Goal: Obtain resource: Download file/media

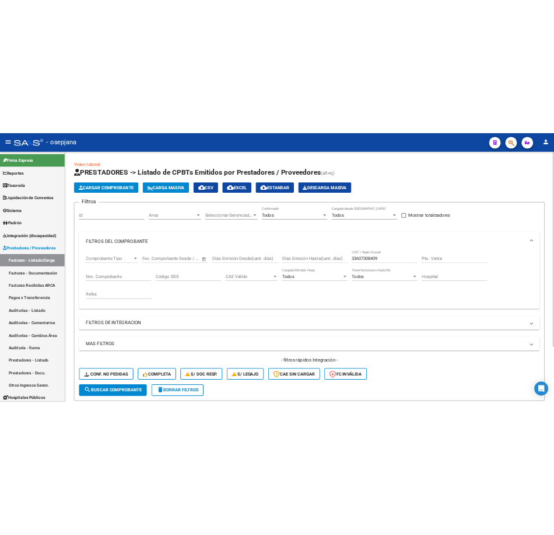
scroll to position [142, 0]
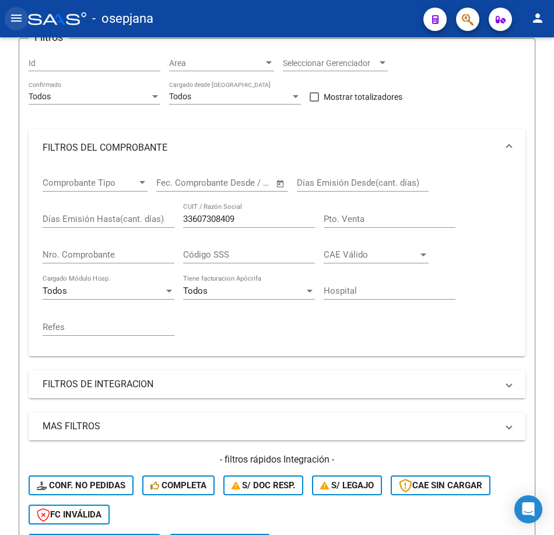
click at [20, 23] on mat-icon "menu" at bounding box center [16, 18] width 14 height 14
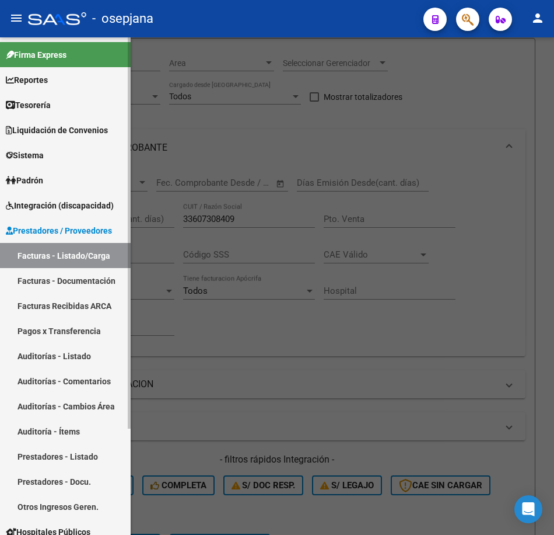
click at [92, 305] on link "Facturas Recibidas ARCA" at bounding box center [65, 305] width 131 height 25
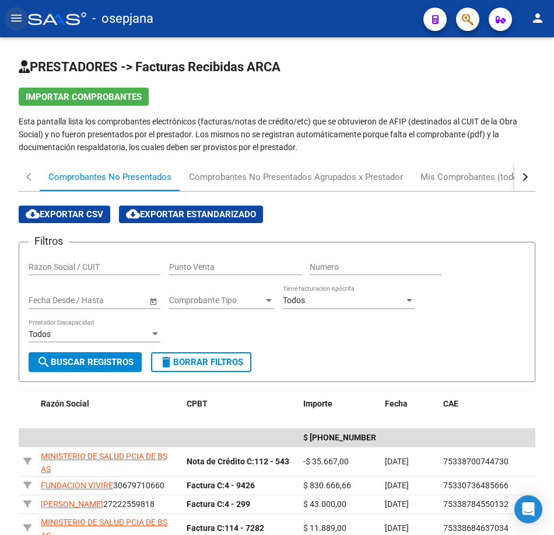
click at [16, 19] on mat-icon "menu" at bounding box center [16, 18] width 14 height 14
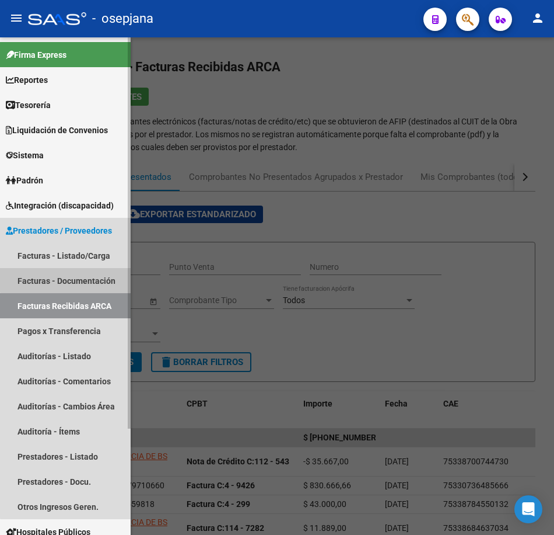
click at [77, 275] on link "Facturas - Documentación" at bounding box center [65, 280] width 131 height 25
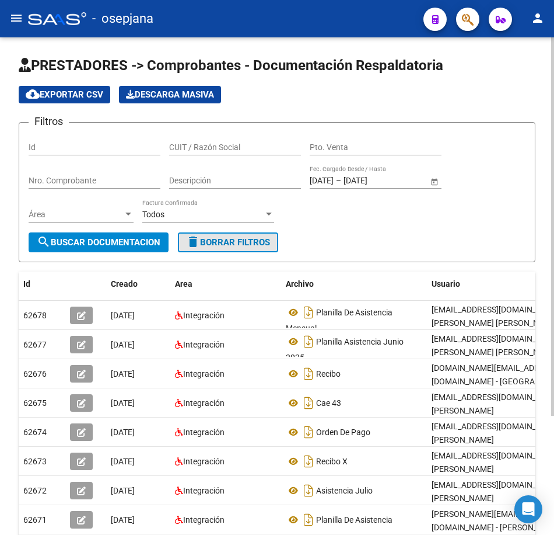
click at [238, 245] on span "delete Borrar Filtros" at bounding box center [228, 242] width 84 height 11
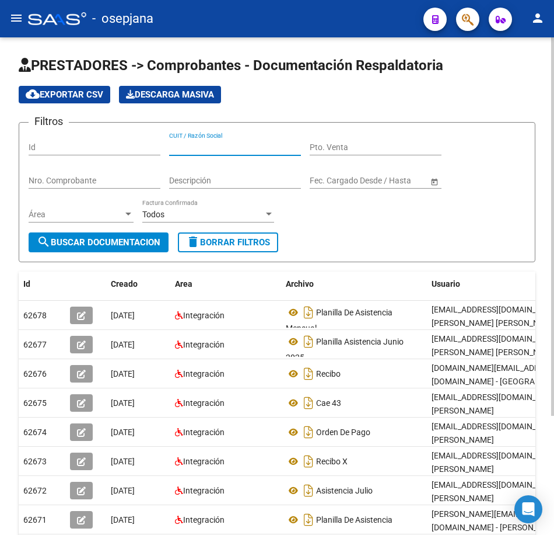
paste input "27300476177"
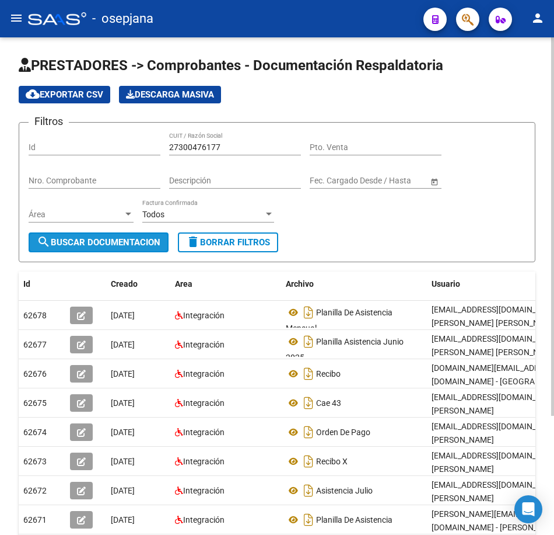
click at [113, 240] on span "search Buscar Documentacion" at bounding box center [99, 242] width 124 height 11
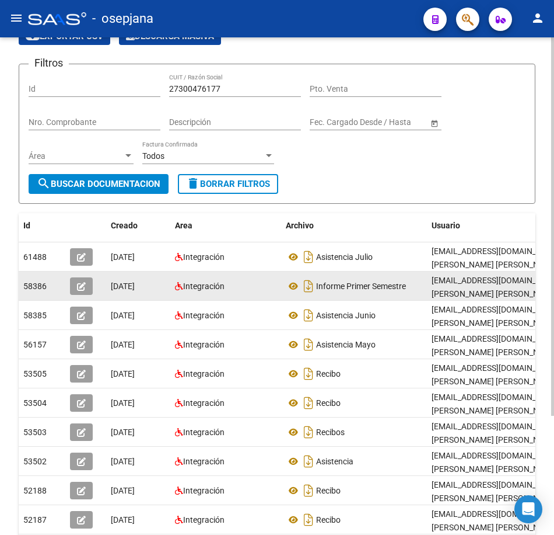
scroll to position [1, 0]
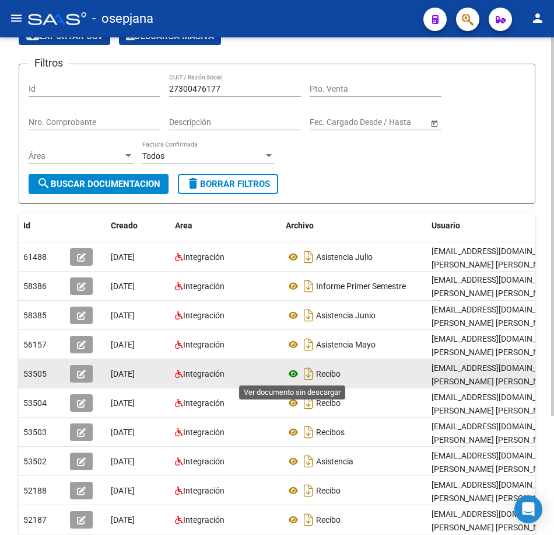
click at [297, 373] on icon at bounding box center [293, 374] width 15 height 14
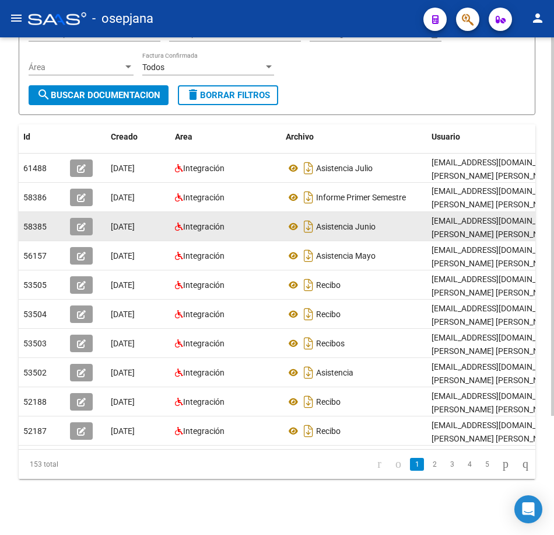
scroll to position [156, 0]
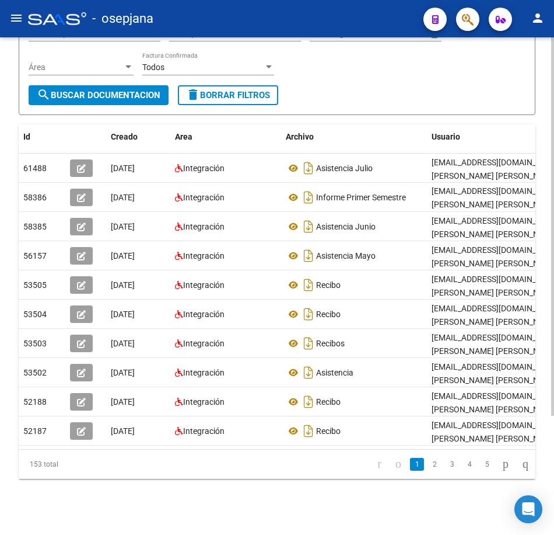
click at [301, 494] on div "PRESTADORES -> Comprobantes - Documentación Respaldatoria cloud_download Export…" at bounding box center [277, 212] width 554 height 644
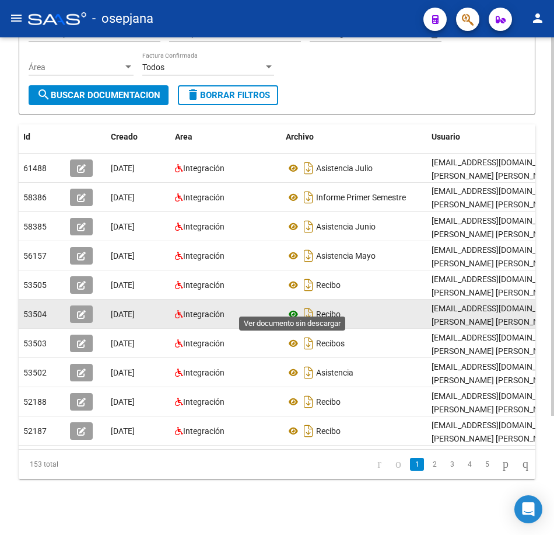
click at [292, 307] on icon at bounding box center [293, 314] width 15 height 14
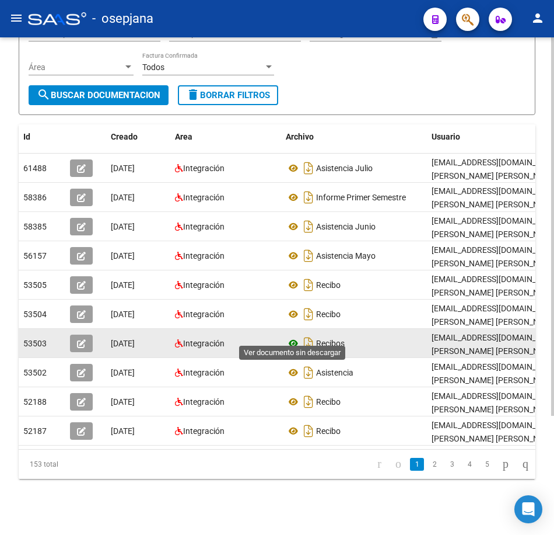
click at [296, 336] on icon at bounding box center [293, 343] width 15 height 14
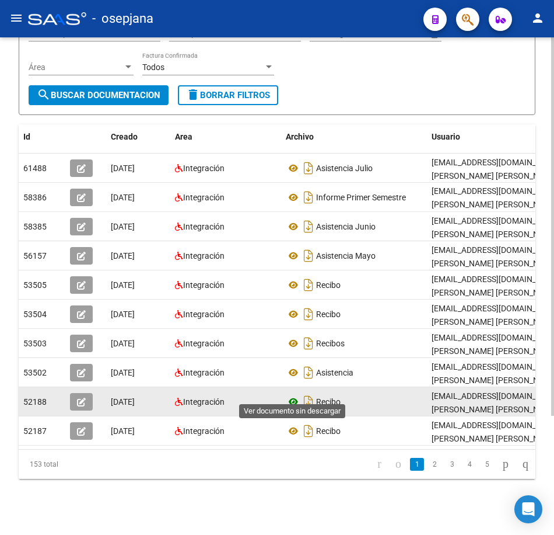
click at [292, 395] on icon at bounding box center [293, 402] width 15 height 14
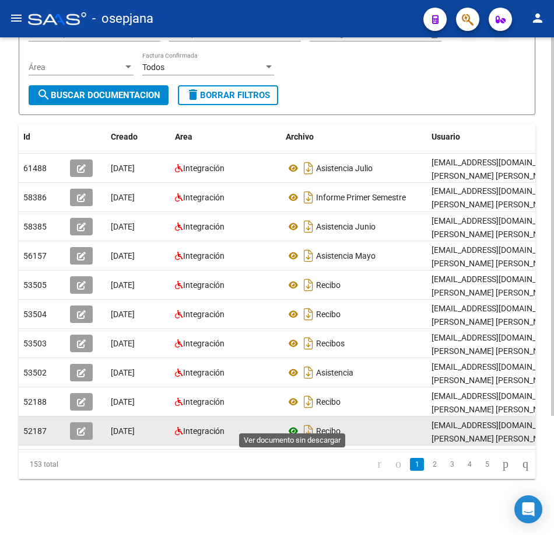
click at [293, 424] on icon at bounding box center [293, 431] width 15 height 14
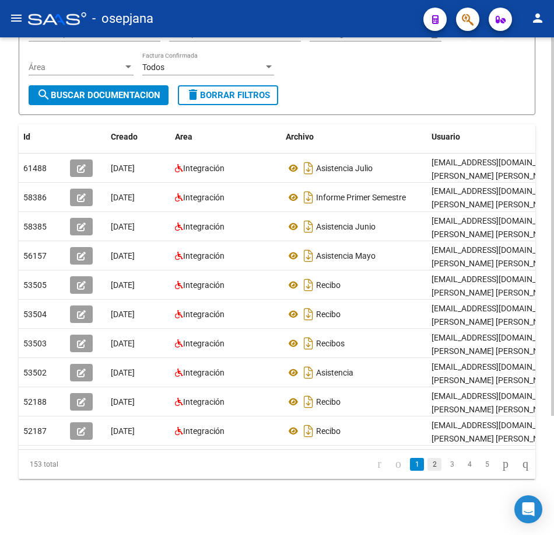
click at [428, 469] on link "2" at bounding box center [435, 464] width 14 height 13
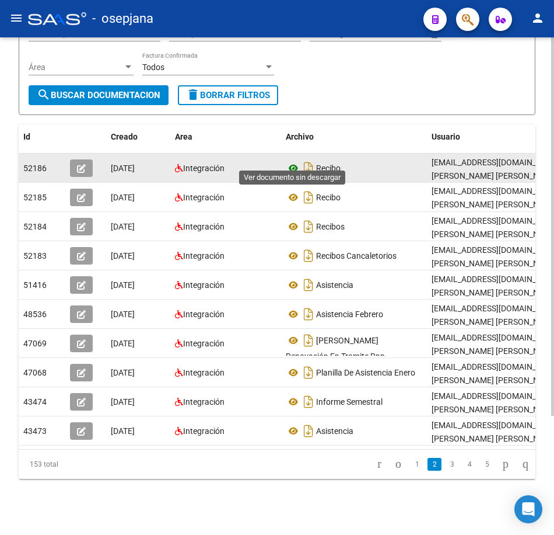
click at [293, 161] on icon at bounding box center [293, 168] width 15 height 14
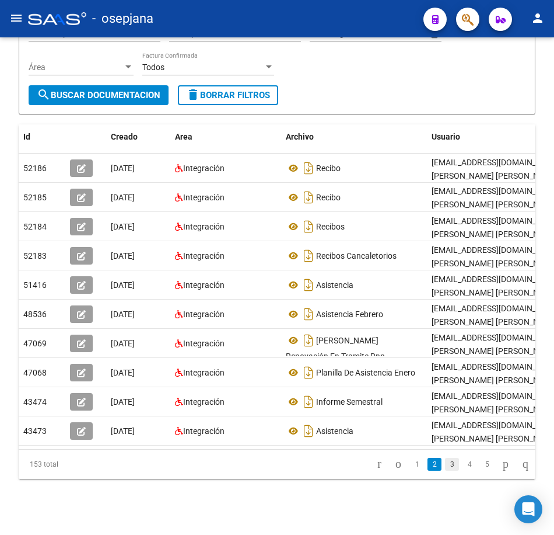
click at [445, 466] on link "3" at bounding box center [452, 464] width 14 height 13
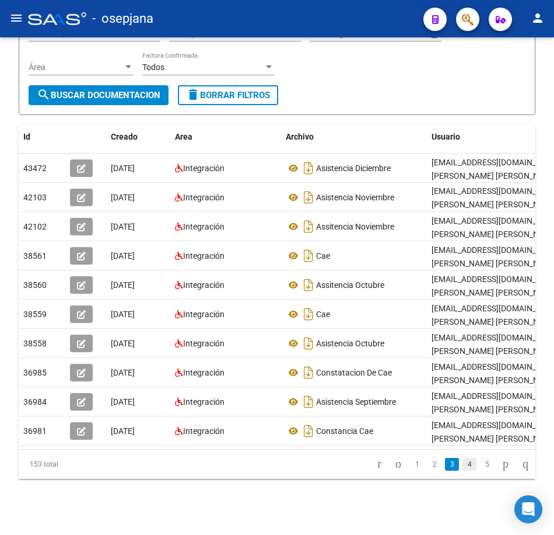
click at [463, 462] on link "4" at bounding box center [470, 464] width 14 height 13
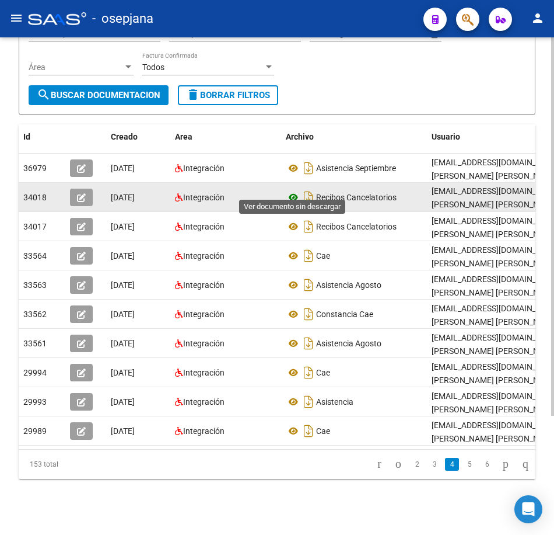
click at [291, 190] on icon at bounding box center [293, 197] width 15 height 14
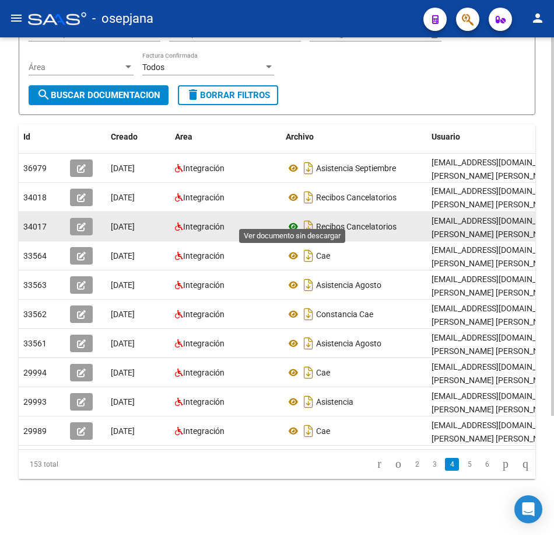
click at [291, 219] on icon at bounding box center [293, 226] width 15 height 14
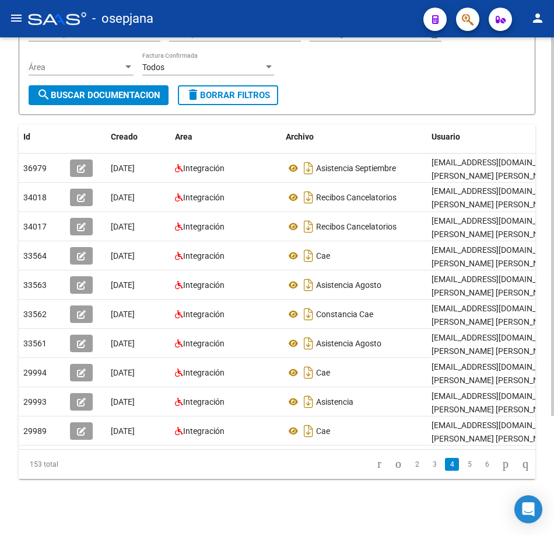
click at [430, 78] on form "Filtros Id 27300476177 CUIT / Razón Social Pto. Venta Nro. Comprobante Descripc…" at bounding box center [277, 45] width 517 height 140
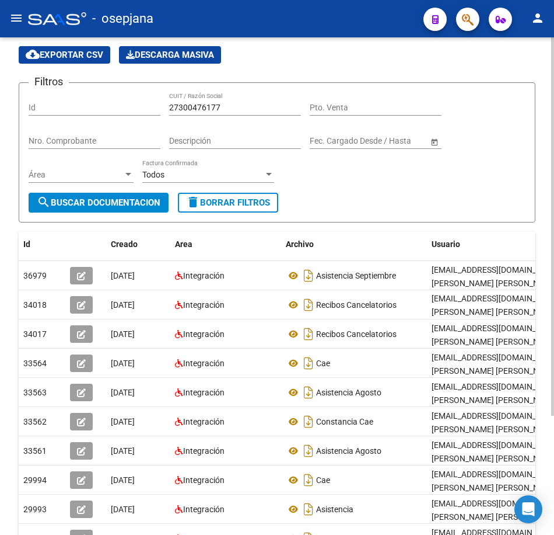
scroll to position [0, 0]
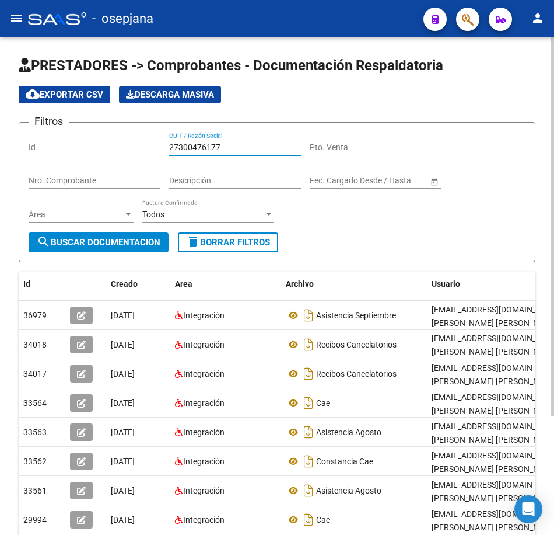
drag, startPoint x: 218, startPoint y: 145, endPoint x: 93, endPoint y: 145, distance: 124.3
click at [96, 146] on div "Filtros Id 27300476177 CUIT / Razón Social Pto. Venta Nro. Comprobante Descripc…" at bounding box center [277, 182] width 497 height 100
paste input "2644964"
click at [133, 239] on span "search Buscar Documentacion" at bounding box center [99, 242] width 124 height 11
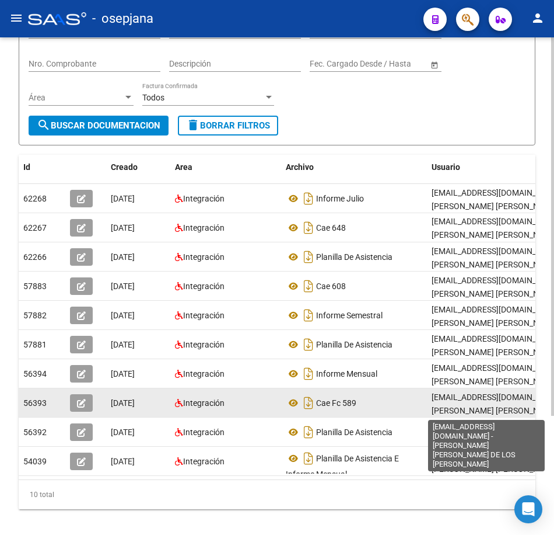
scroll to position [2, 0]
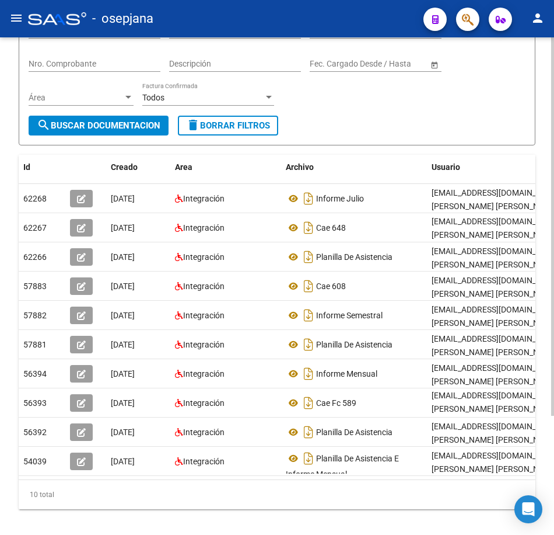
click at [396, 107] on div "Filtros Id 27302644964 CUIT / Razón Social Pto. Venta Nro. Comprobante Descripc…" at bounding box center [277, 65] width 497 height 100
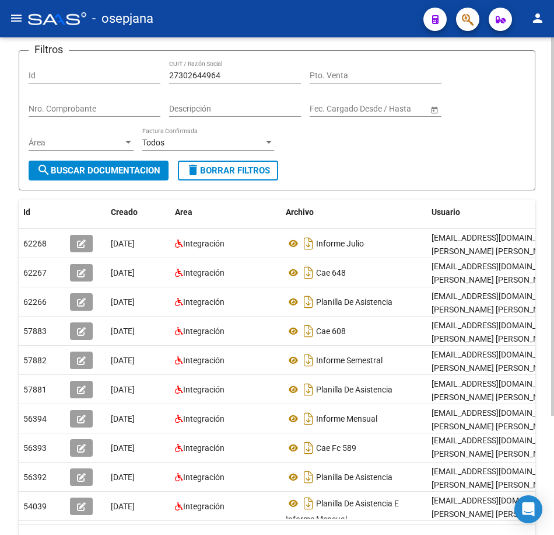
scroll to position [0, 0]
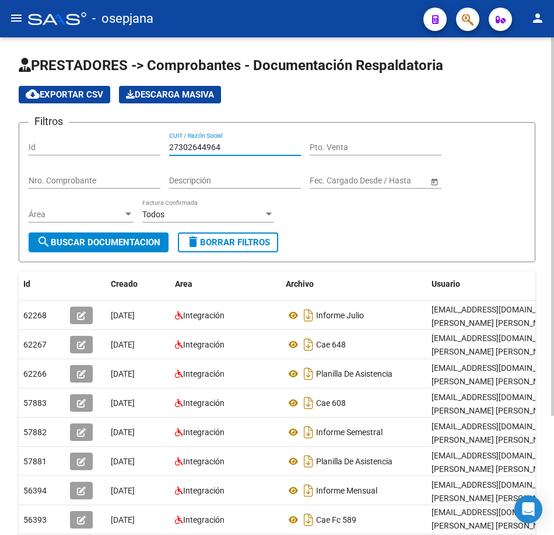
drag, startPoint x: 232, startPoint y: 149, endPoint x: 116, endPoint y: 146, distance: 116.8
click at [123, 146] on div "Filtros Id 27302644964 CUIT / Razón Social Pto. Venta Nro. Comprobante Descripc…" at bounding box center [277, 182] width 497 height 100
paste input "6460981"
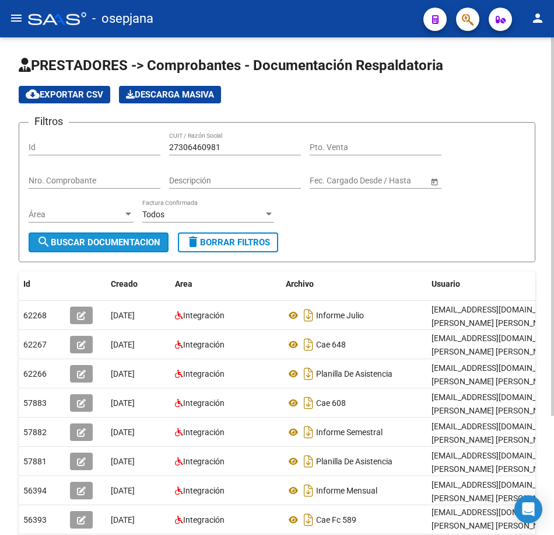
click at [113, 237] on span "search Buscar Documentacion" at bounding box center [99, 242] width 124 height 11
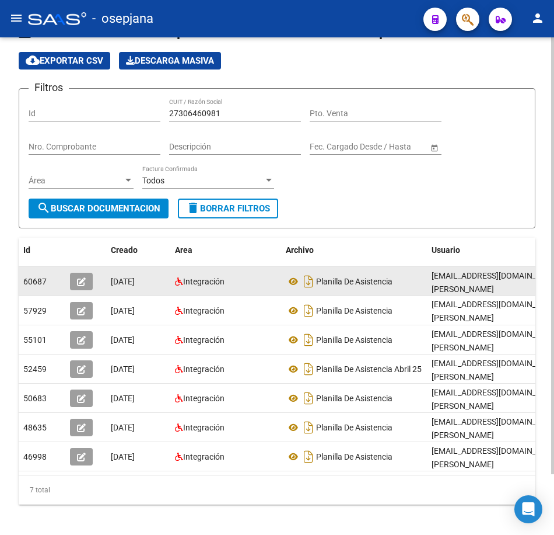
scroll to position [58, 0]
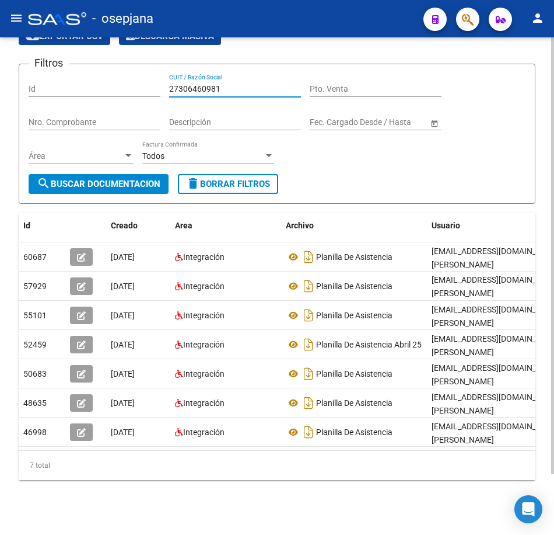
drag, startPoint x: 96, startPoint y: 91, endPoint x: 30, endPoint y: 92, distance: 65.9
click at [19, 87] on form "Filtros Id 27306460981 CUIT / Razón Social Pto. Venta Nro. Comprobante Descripc…" at bounding box center [277, 134] width 517 height 140
paste input "1107415"
click at [108, 186] on span "search Buscar Documentacion" at bounding box center [99, 184] width 124 height 11
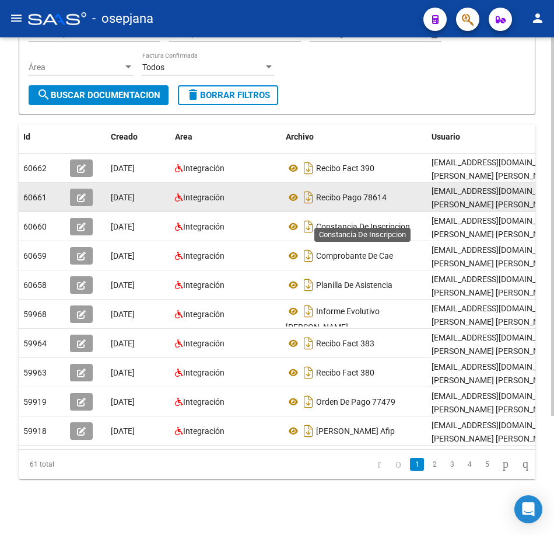
scroll to position [156, 0]
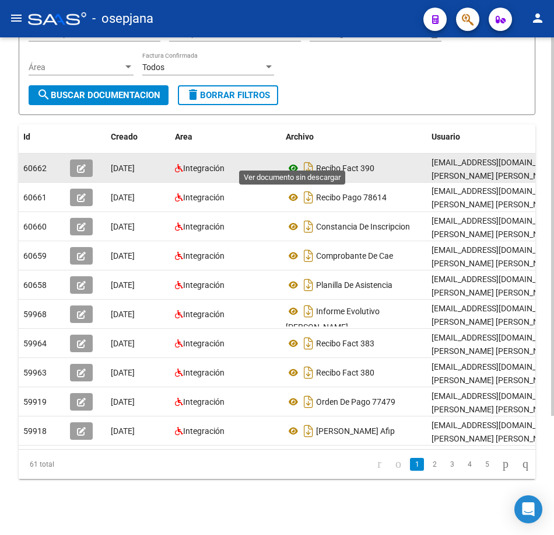
click at [296, 161] on icon at bounding box center [293, 168] width 15 height 14
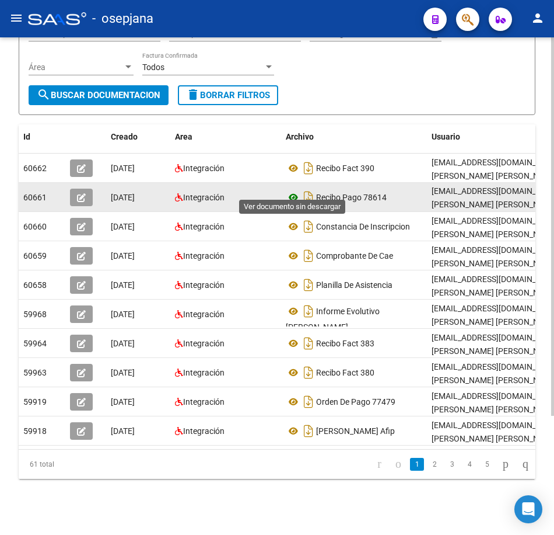
click at [291, 190] on icon at bounding box center [293, 197] width 15 height 14
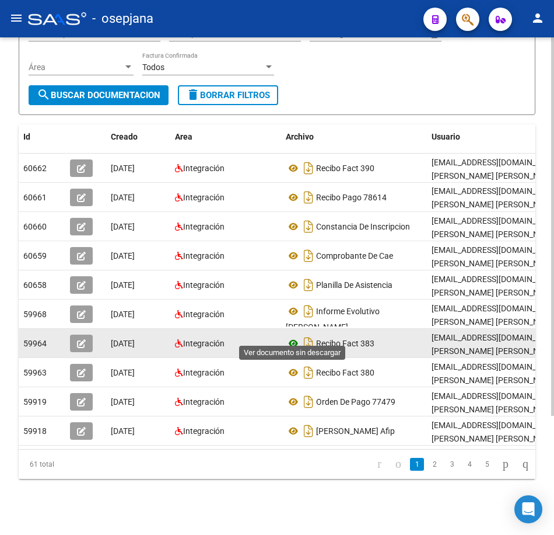
click at [293, 336] on icon at bounding box center [293, 343] width 15 height 14
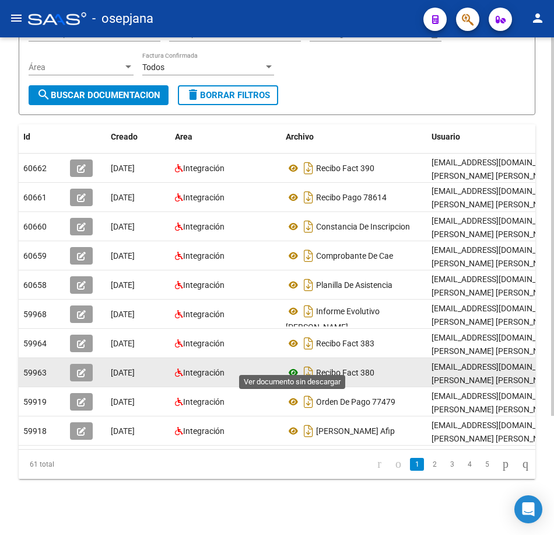
click at [294, 365] on icon at bounding box center [293, 372] width 15 height 14
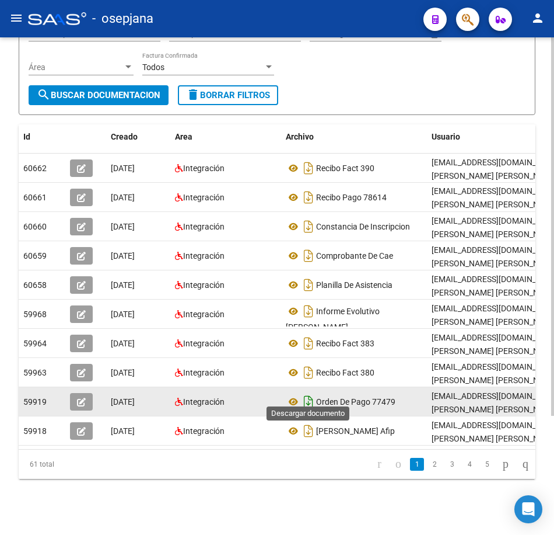
click at [301, 392] on icon "Descargar documento" at bounding box center [308, 401] width 15 height 19
click at [296, 396] on icon at bounding box center [293, 402] width 15 height 14
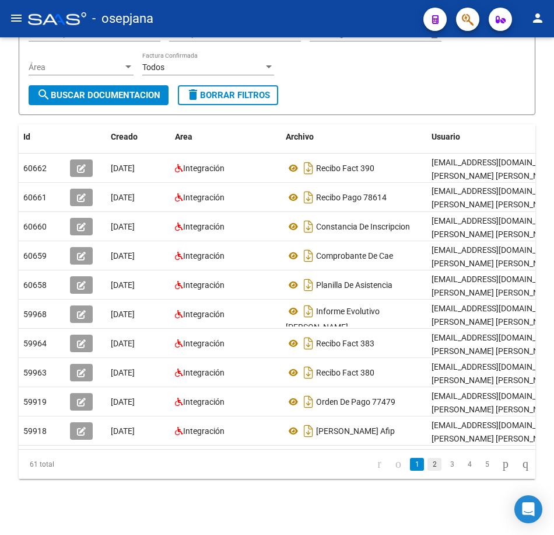
click at [428, 467] on link "2" at bounding box center [435, 464] width 14 height 13
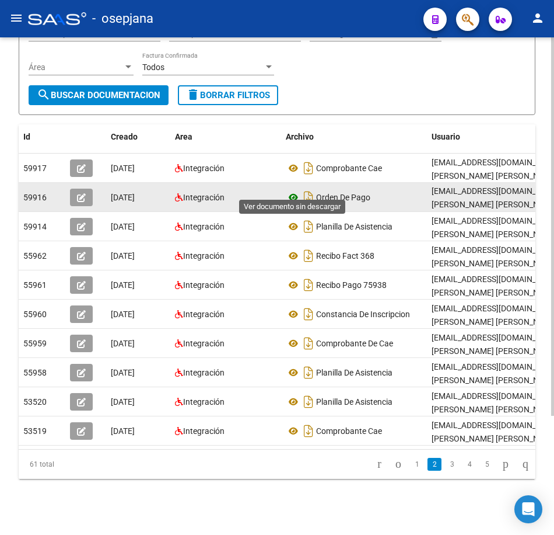
click at [290, 190] on icon at bounding box center [293, 197] width 15 height 14
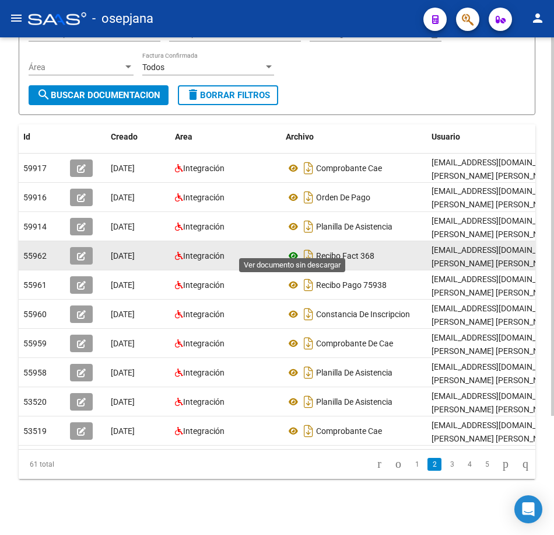
click at [295, 249] on icon at bounding box center [293, 256] width 15 height 14
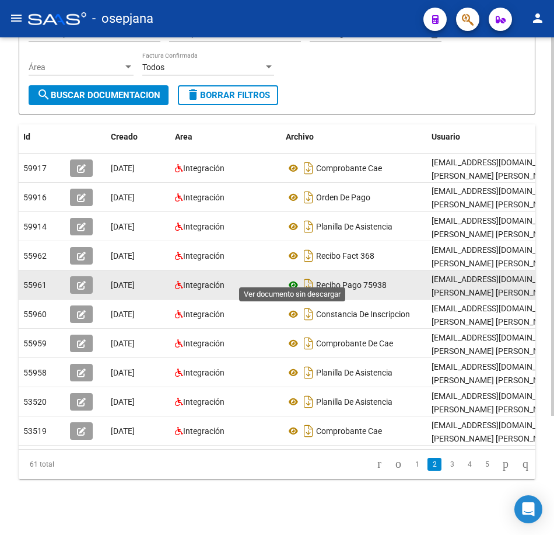
click at [291, 278] on icon at bounding box center [293, 285] width 15 height 14
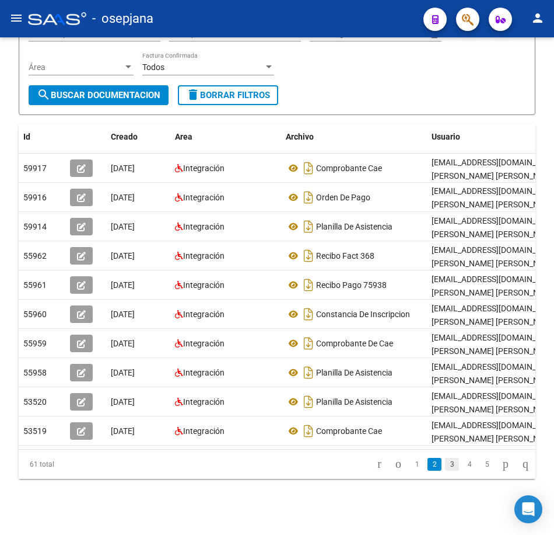
click at [445, 465] on link "3" at bounding box center [452, 464] width 14 height 13
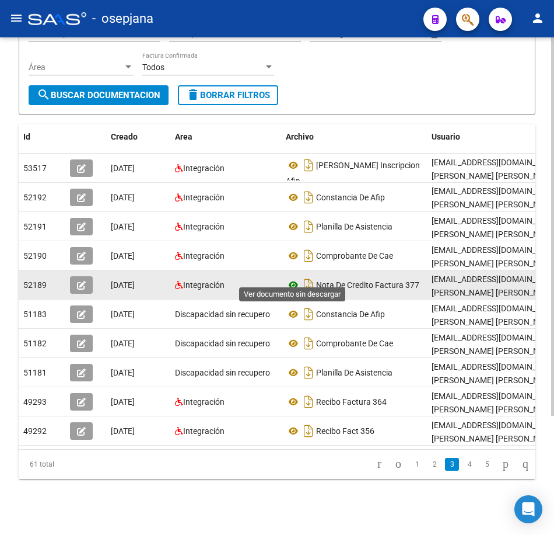
click at [292, 278] on icon at bounding box center [293, 285] width 15 height 14
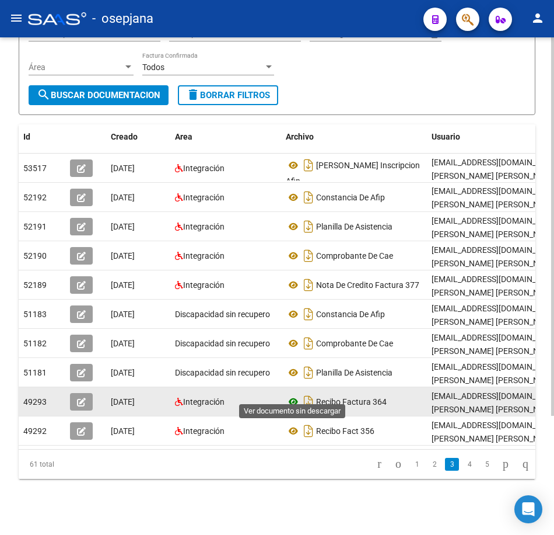
click at [297, 395] on icon at bounding box center [293, 402] width 15 height 14
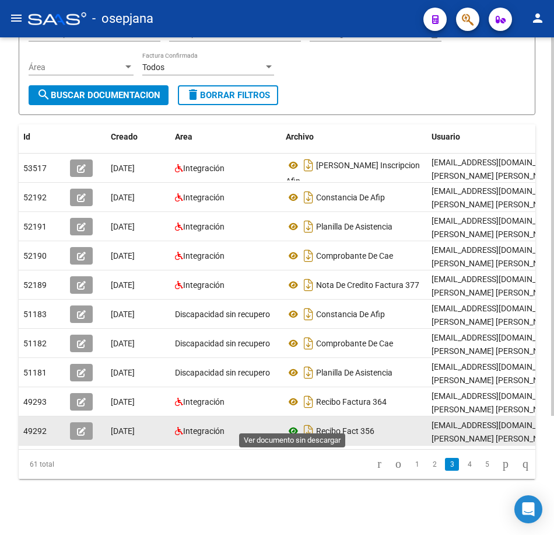
click at [294, 424] on icon at bounding box center [293, 431] width 15 height 14
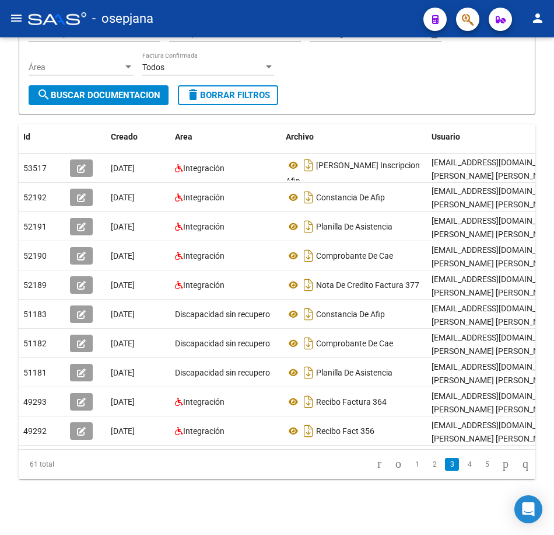
click at [463, 467] on link "4" at bounding box center [470, 464] width 14 height 13
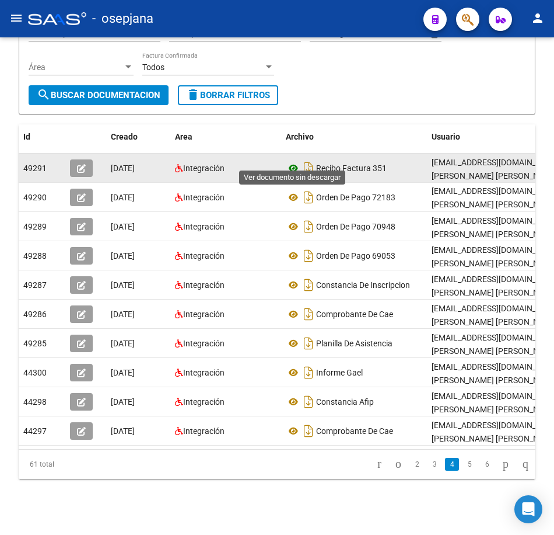
click at [296, 161] on icon at bounding box center [293, 168] width 15 height 14
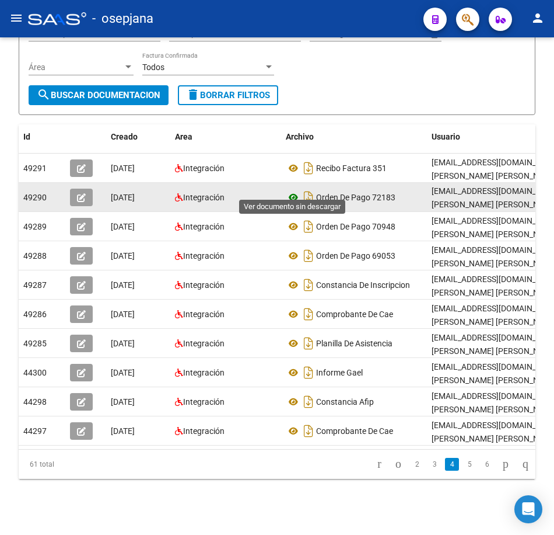
click at [296, 190] on icon at bounding box center [293, 197] width 15 height 14
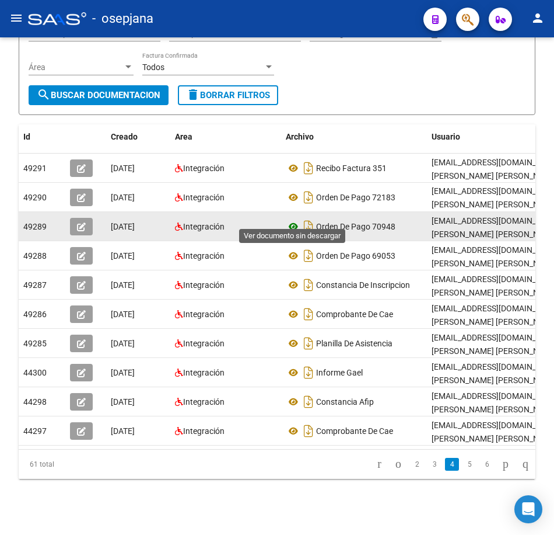
click at [294, 219] on icon at bounding box center [293, 226] width 15 height 14
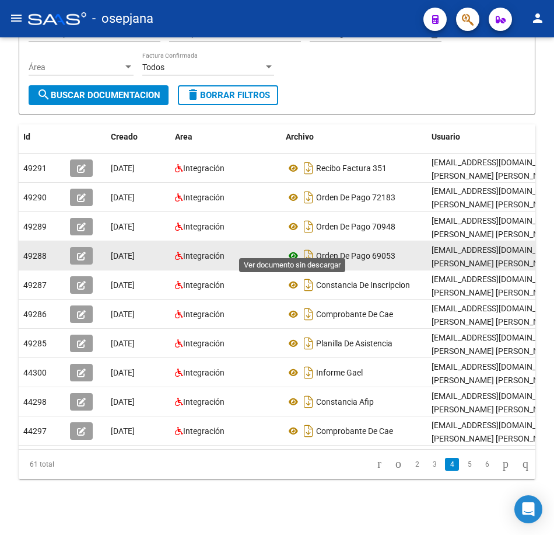
click at [292, 249] on icon at bounding box center [293, 256] width 15 height 14
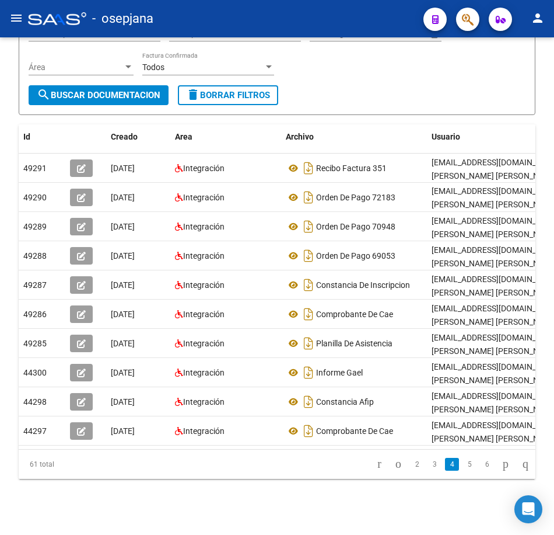
click at [463, 466] on link "5" at bounding box center [470, 464] width 14 height 13
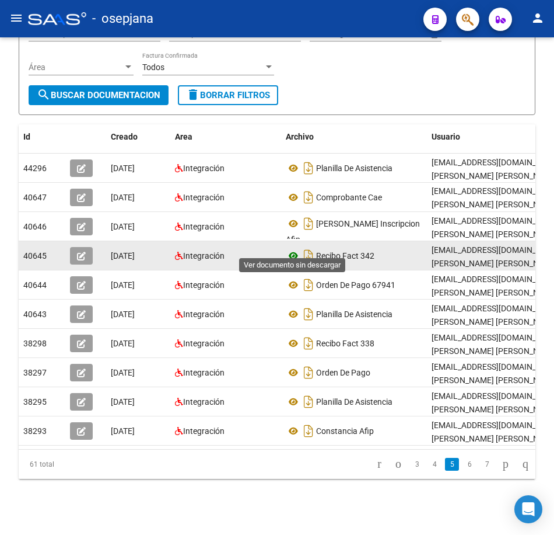
click at [291, 249] on icon at bounding box center [293, 256] width 15 height 14
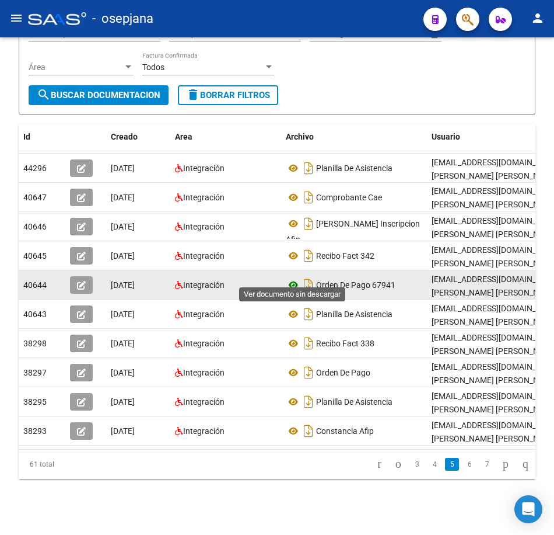
click at [290, 278] on icon at bounding box center [293, 285] width 15 height 14
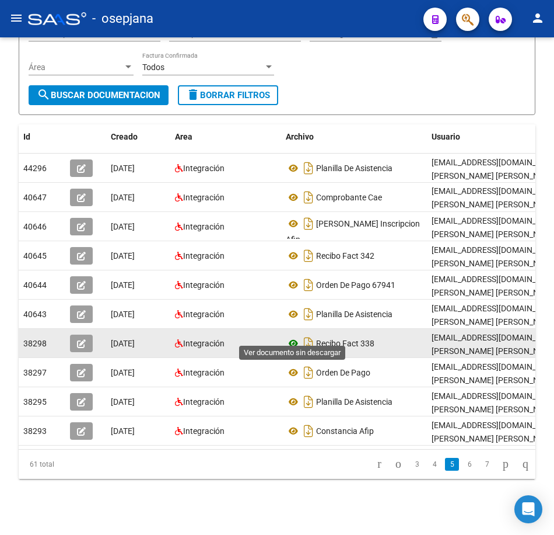
click at [291, 336] on icon at bounding box center [293, 343] width 15 height 14
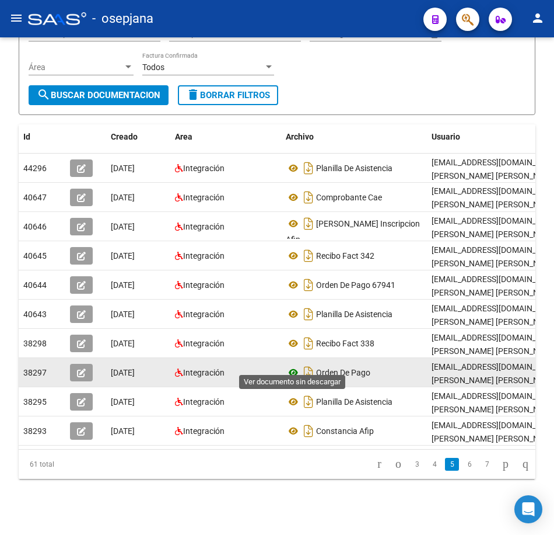
click at [295, 365] on icon at bounding box center [293, 372] width 15 height 14
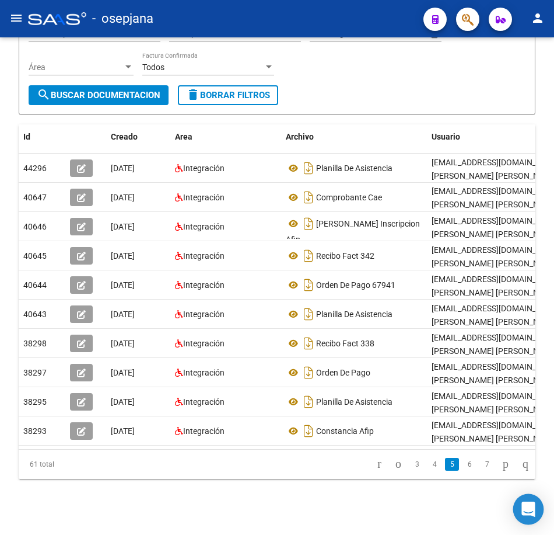
drag, startPoint x: 456, startPoint y: 467, endPoint x: 542, endPoint y: 497, distance: 91.2
click at [463, 467] on link "6" at bounding box center [470, 464] width 14 height 13
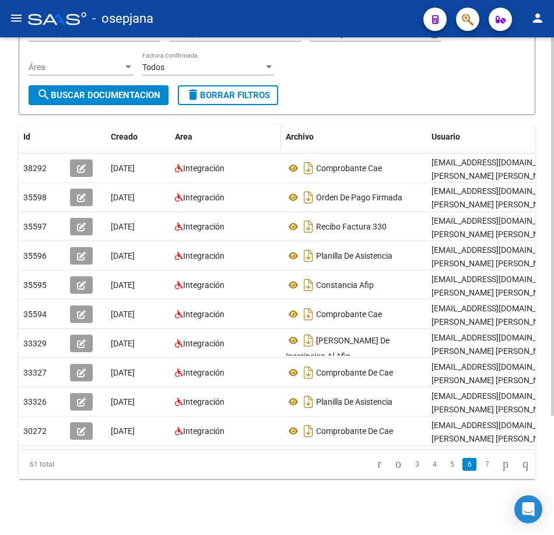
click at [251, 130] on div "Area" at bounding box center [226, 136] width 102 height 13
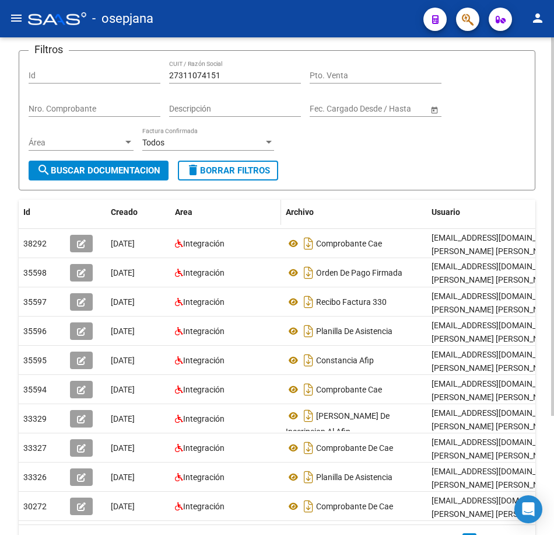
scroll to position [0, 0]
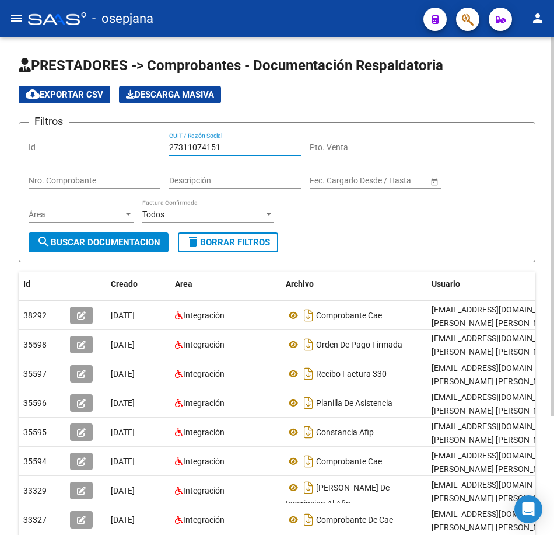
drag, startPoint x: 236, startPoint y: 149, endPoint x: 79, endPoint y: 146, distance: 157.6
click at [84, 155] on div "Filtros Id 27311074151 CUIT / Razón Social Pto. Venta Nro. Comprobante Descripc…" at bounding box center [277, 182] width 497 height 100
paste input "490759"
click at [127, 241] on span "search Buscar Documentacion" at bounding box center [99, 242] width 124 height 11
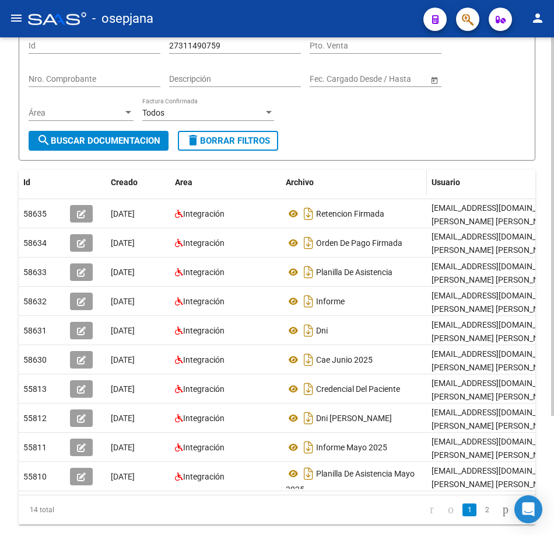
scroll to position [117, 0]
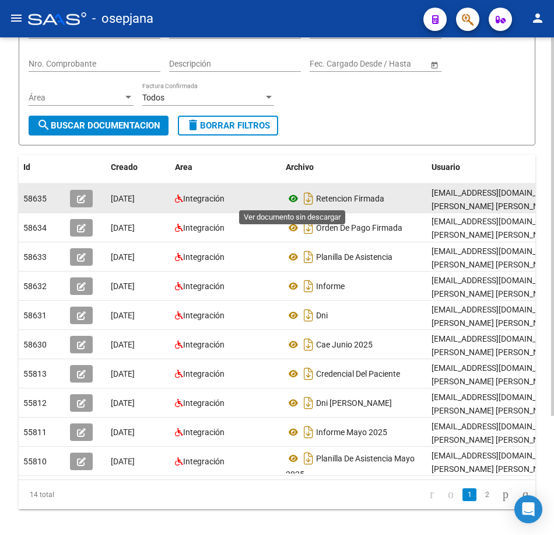
click at [294, 200] on icon at bounding box center [293, 198] width 15 height 14
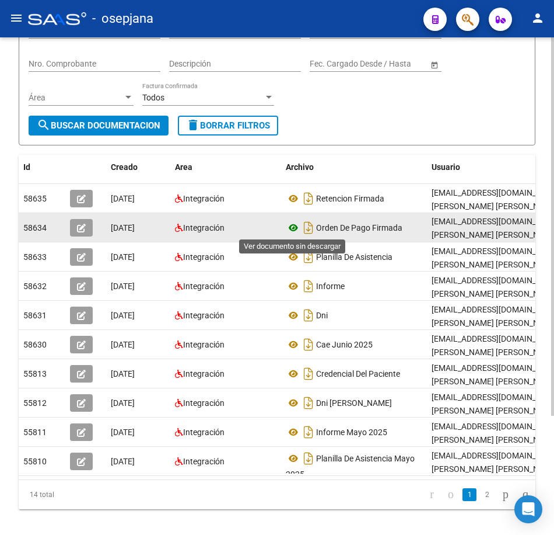
click at [289, 230] on icon at bounding box center [293, 228] width 15 height 14
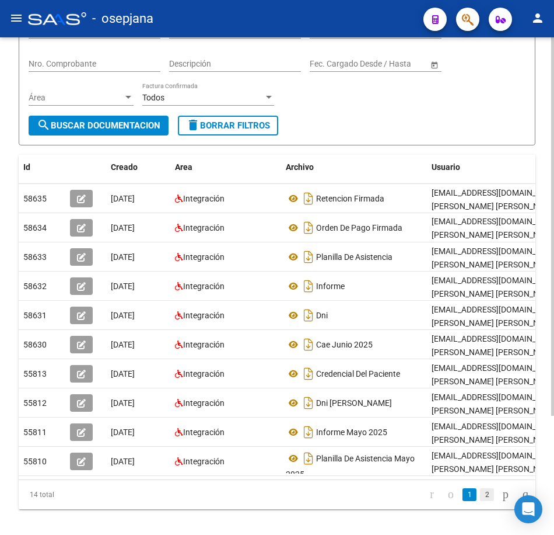
click at [480, 501] on link "2" at bounding box center [487, 494] width 14 height 13
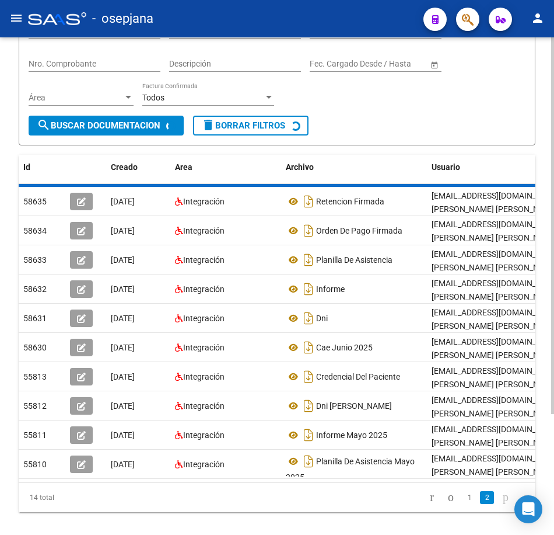
scroll to position [0, 0]
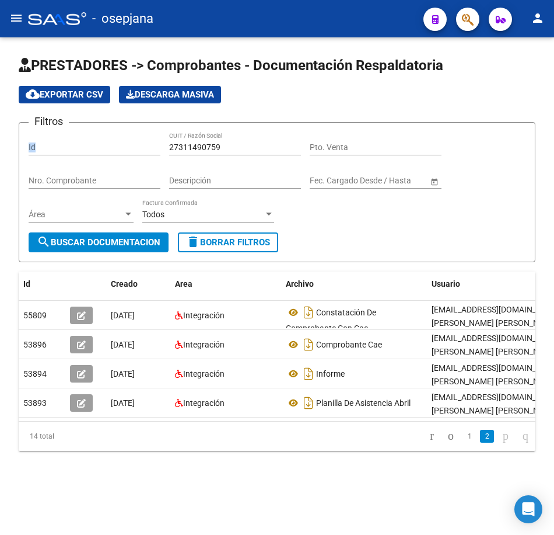
drag, startPoint x: 225, startPoint y: 138, endPoint x: 61, endPoint y: 130, distance: 164.8
click at [61, 130] on form "Filtros Id 27311490759 CUIT / Razón Social Pto. Venta Nro. Comprobante Descripc…" at bounding box center [277, 192] width 517 height 140
click at [227, 142] on input "27311490759" at bounding box center [235, 147] width 132 height 10
drag, startPoint x: 182, startPoint y: 137, endPoint x: 121, endPoint y: 134, distance: 60.8
click at [121, 134] on div "Filtros Id 27311490759 CUIT / Razón Social Pto. Venta Nro. Comprobante Descripc…" at bounding box center [277, 182] width 497 height 100
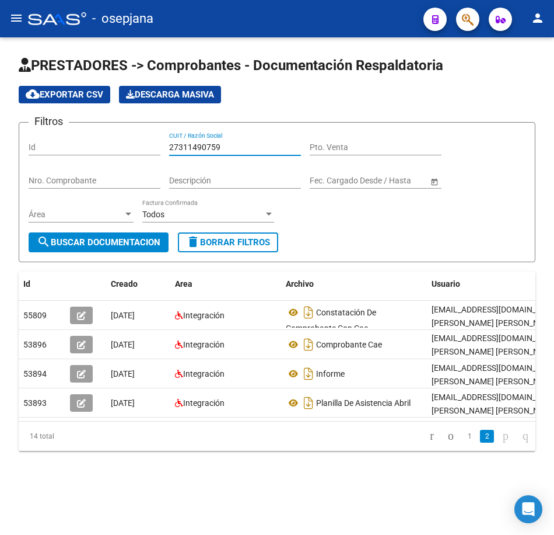
paste input "2418172"
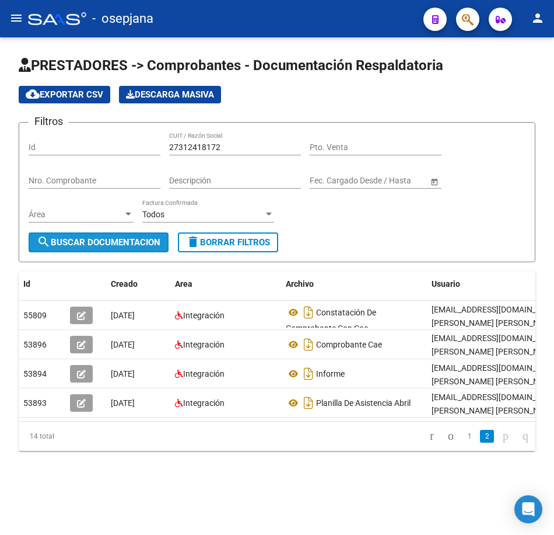
click at [121, 239] on span "search Buscar Documentacion" at bounding box center [99, 242] width 124 height 11
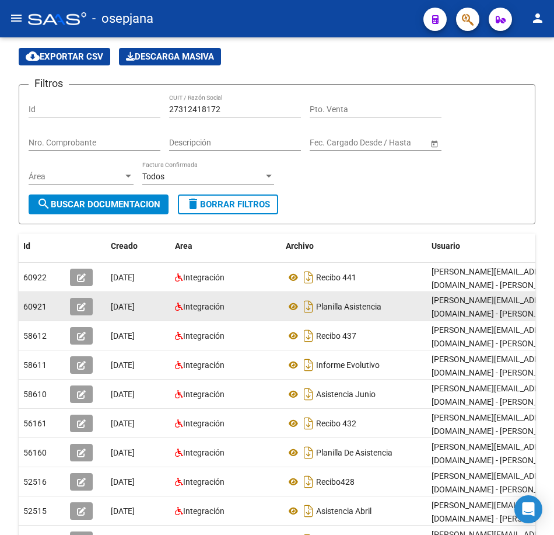
scroll to position [58, 0]
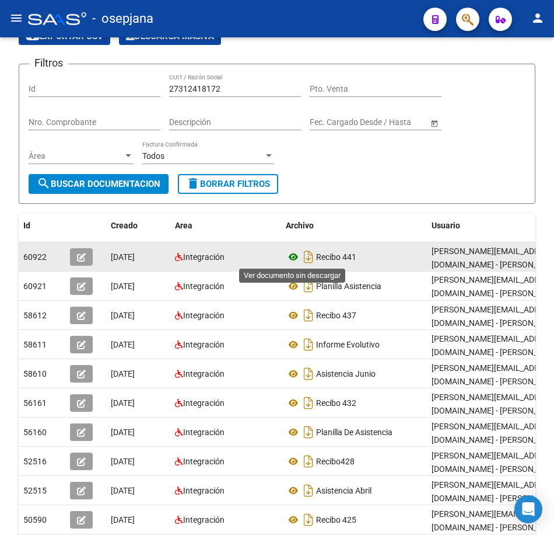
click at [294, 254] on icon at bounding box center [293, 257] width 15 height 14
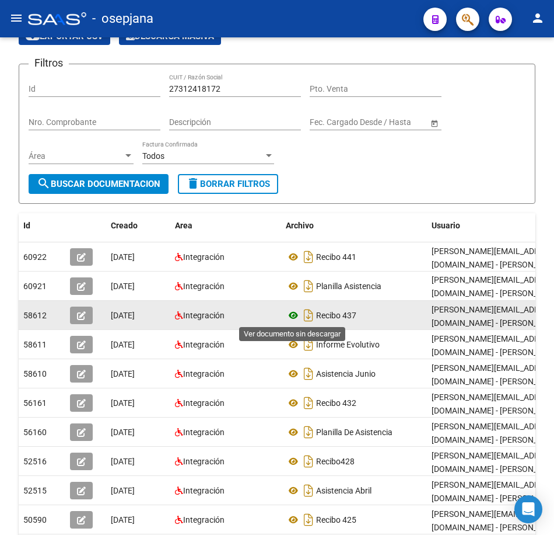
click at [291, 313] on icon at bounding box center [293, 315] width 15 height 14
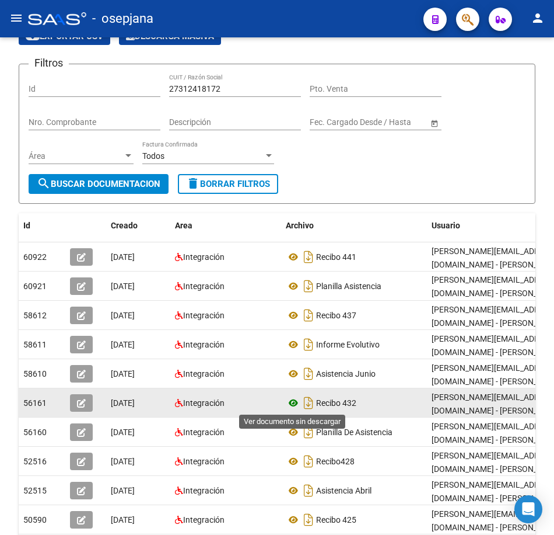
click at [295, 403] on icon at bounding box center [293, 403] width 15 height 14
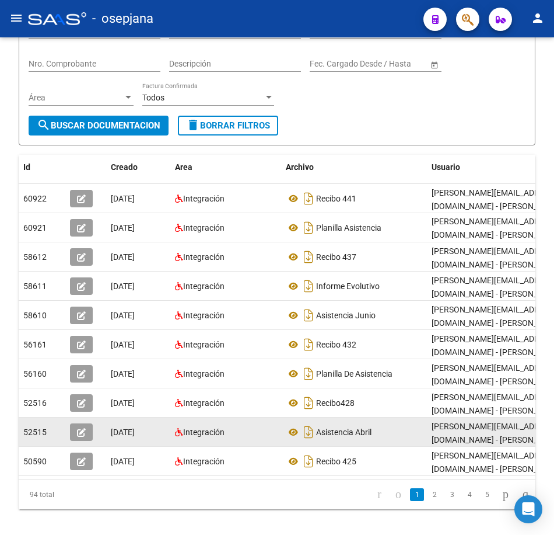
scroll to position [156, 0]
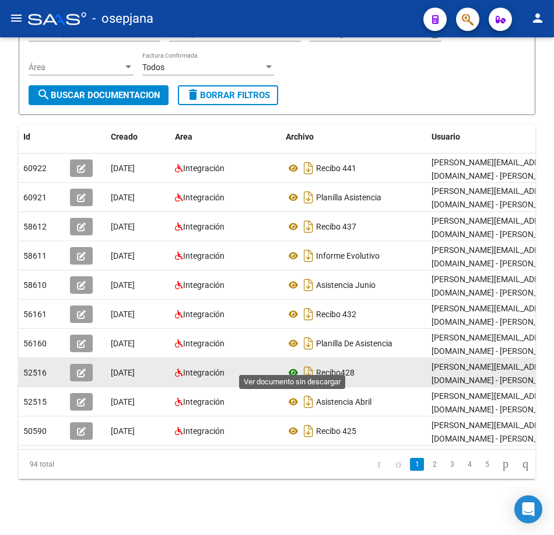
click at [289, 365] on icon at bounding box center [293, 372] width 15 height 14
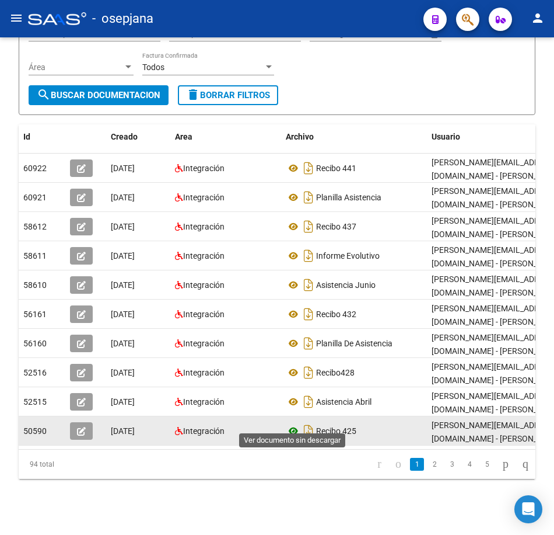
click at [296, 424] on icon at bounding box center [293, 431] width 15 height 14
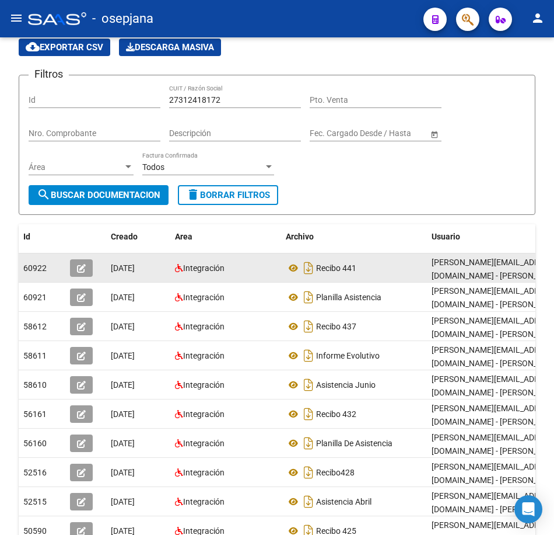
scroll to position [40, 0]
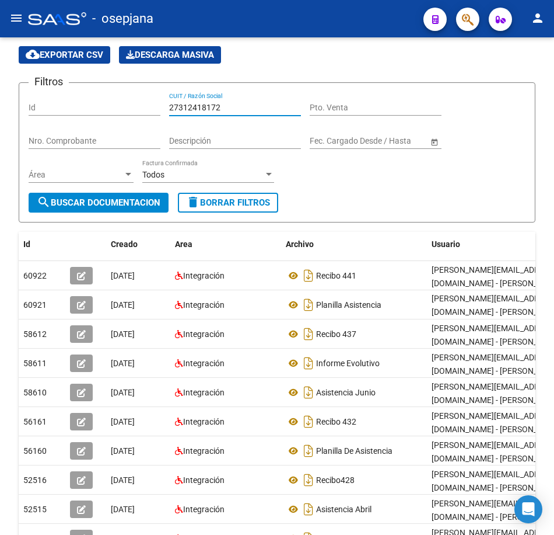
drag, startPoint x: 198, startPoint y: 104, endPoint x: 83, endPoint y: 89, distance: 116.6
click at [103, 91] on form "Filtros Id 27312418172 CUIT / Razón Social Pto. Venta Nro. Comprobante Descripc…" at bounding box center [277, 152] width 517 height 140
paste input "7523225"
click at [60, 207] on span "search Buscar Documentacion" at bounding box center [99, 202] width 124 height 11
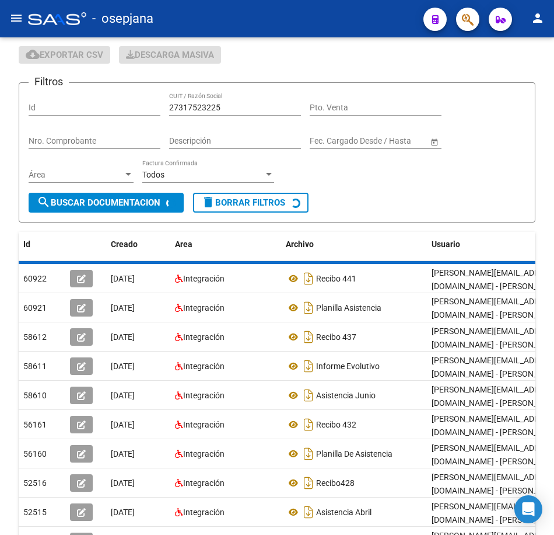
scroll to position [11, 0]
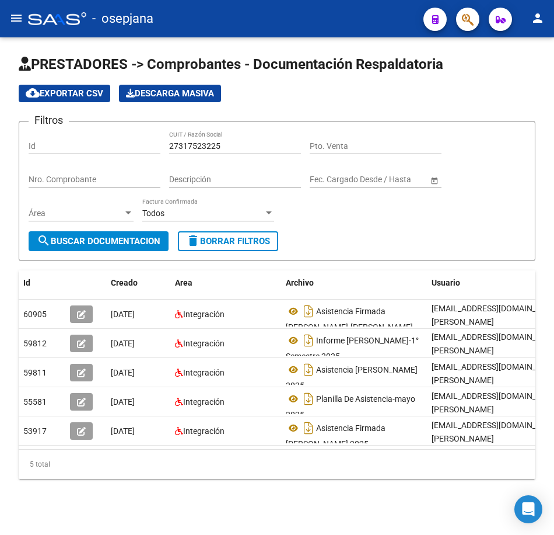
drag, startPoint x: 149, startPoint y: 130, endPoint x: 125, endPoint y: 129, distance: 24.0
click at [125, 131] on div "Filtros Id 27317523225 CUIT / Razón Social Pto. Venta Nro. Comprobante Descripc…" at bounding box center [277, 181] width 497 height 100
paste input "42178311"
click at [149, 231] on button "search Buscar Documentacion" at bounding box center [99, 241] width 140 height 20
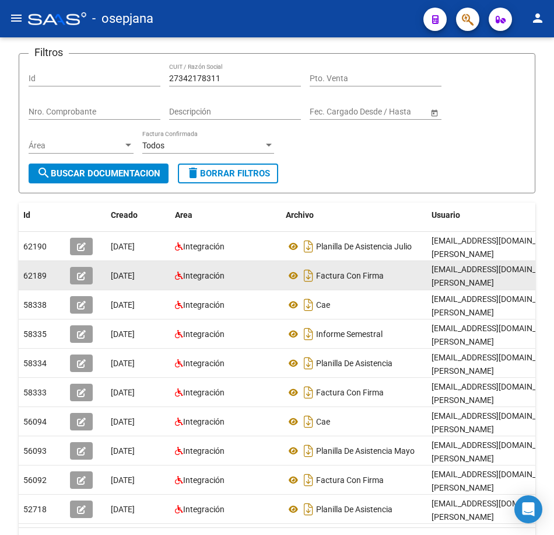
scroll to position [127, 0]
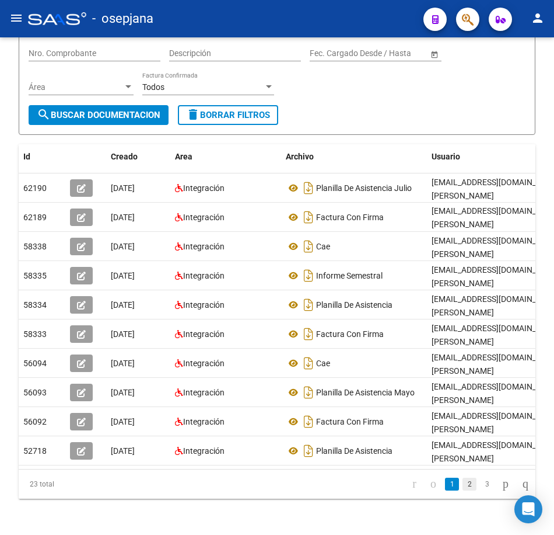
click at [463, 490] on link "2" at bounding box center [470, 483] width 14 height 13
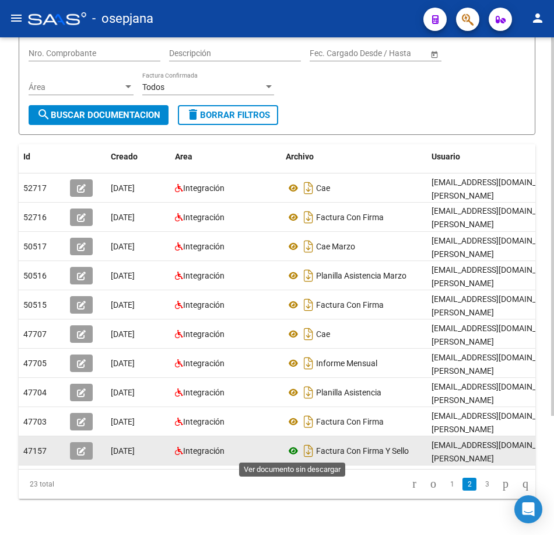
click at [295, 453] on icon at bounding box center [293, 451] width 15 height 14
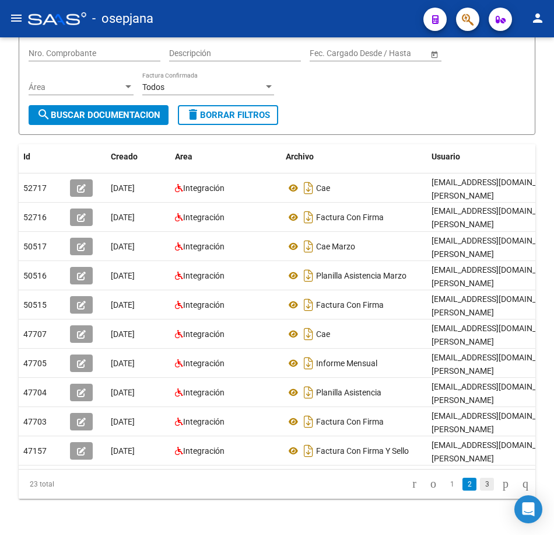
click at [480, 490] on link "3" at bounding box center [487, 483] width 14 height 13
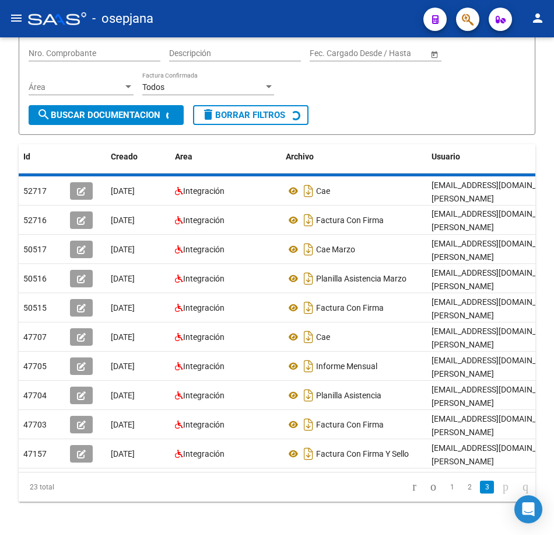
scroll to position [0, 0]
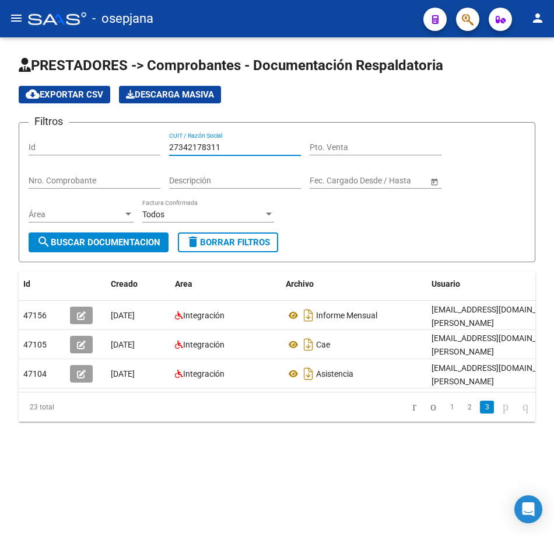
drag, startPoint x: 230, startPoint y: 143, endPoint x: 68, endPoint y: 138, distance: 162.3
click at [69, 138] on div "Filtros Id 27342178311 CUIT / Razón Social Pto. Venta Nro. Comprobante Descripc…" at bounding box center [277, 182] width 497 height 100
paste input "4120396"
click at [132, 250] on button "search Buscar Documentacion" at bounding box center [99, 242] width 140 height 20
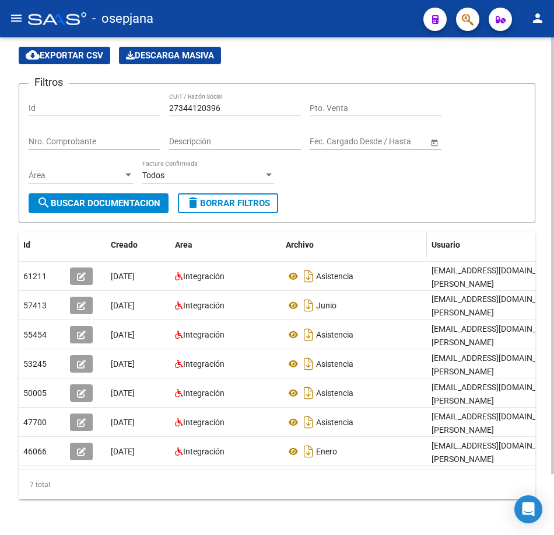
scroll to position [58, 0]
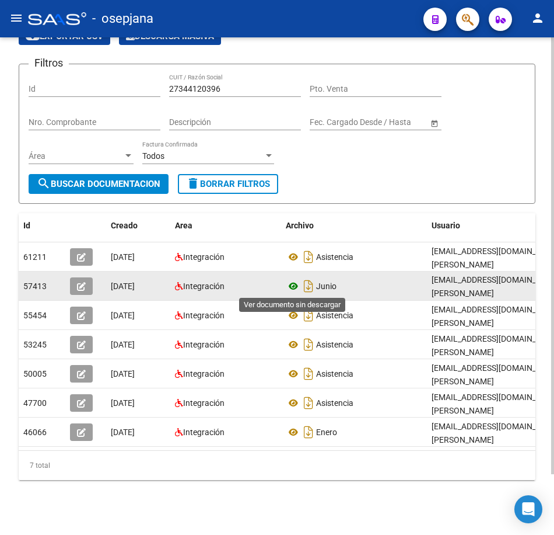
click at [293, 285] on icon at bounding box center [293, 286] width 15 height 14
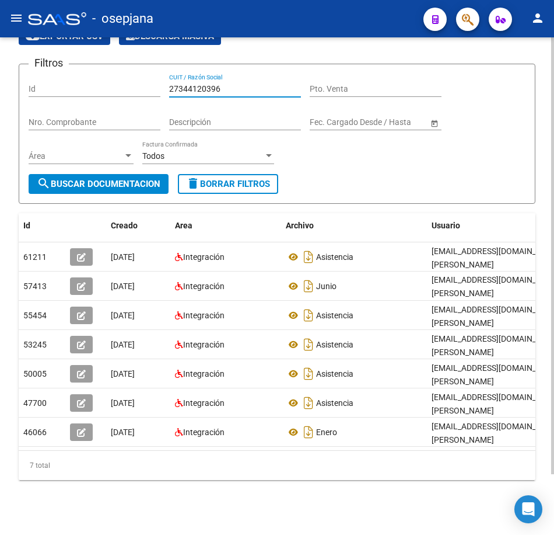
drag, startPoint x: 230, startPoint y: 88, endPoint x: 114, endPoint y: 73, distance: 116.5
click at [109, 69] on form "Filtros Id 27344120396 CUIT / Razón Social Pto. Venta Nro. Comprobante Descripc…" at bounding box center [277, 134] width 517 height 140
paste input "56402559"
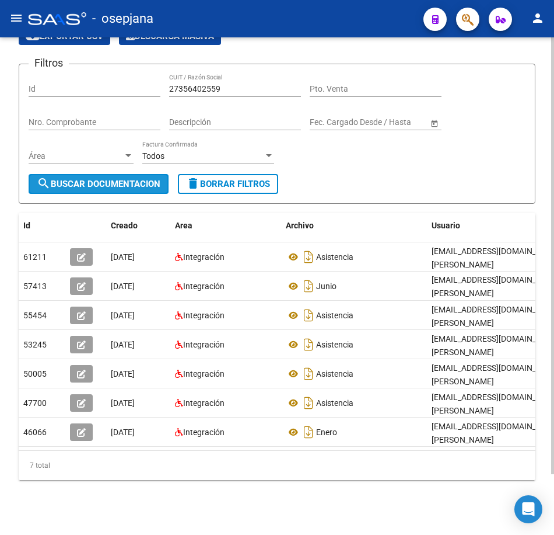
click at [151, 182] on span "search Buscar Documentacion" at bounding box center [99, 184] width 124 height 11
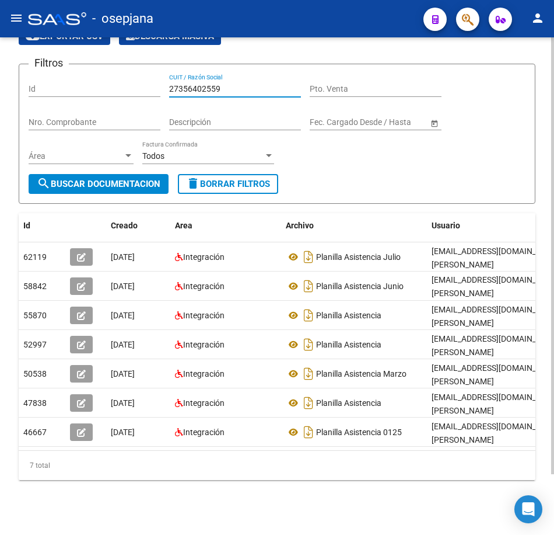
drag, startPoint x: 228, startPoint y: 88, endPoint x: 28, endPoint y: 64, distance: 201.5
click at [28, 64] on form "Filtros Id 27356402559 CUIT / Razón Social Pto. Venta Nro. Comprobante Descripc…" at bounding box center [277, 134] width 517 height 140
paste input "60657030"
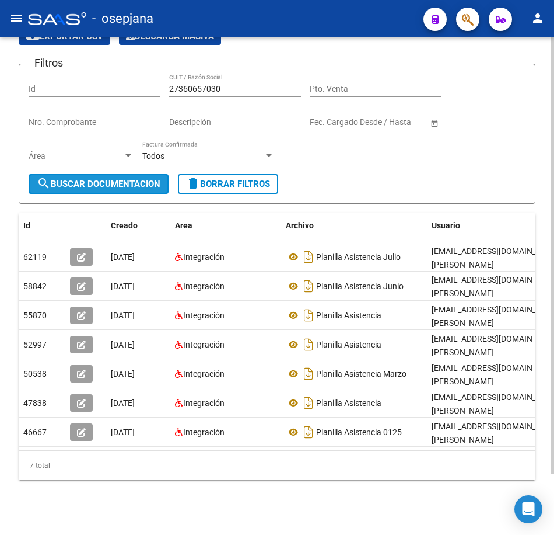
click at [116, 184] on span "search Buscar Documentacion" at bounding box center [99, 184] width 124 height 11
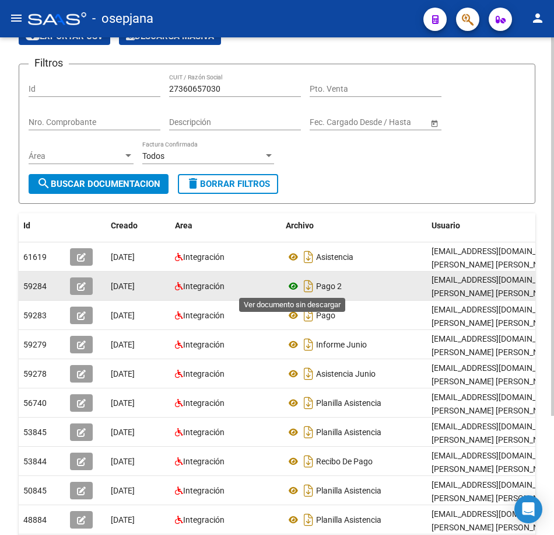
click at [293, 289] on icon at bounding box center [293, 286] width 15 height 14
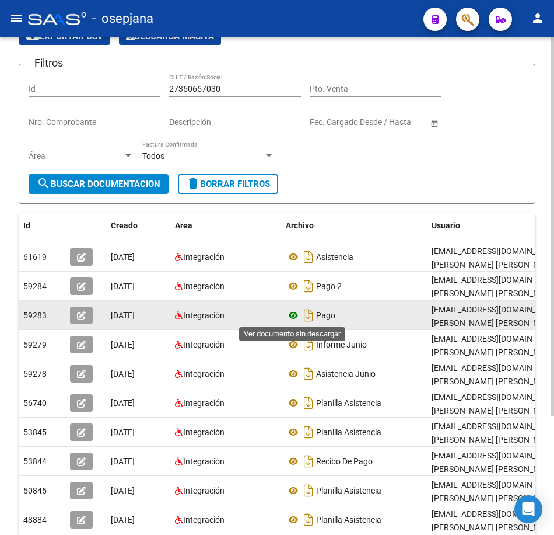
click at [294, 312] on icon at bounding box center [293, 315] width 15 height 14
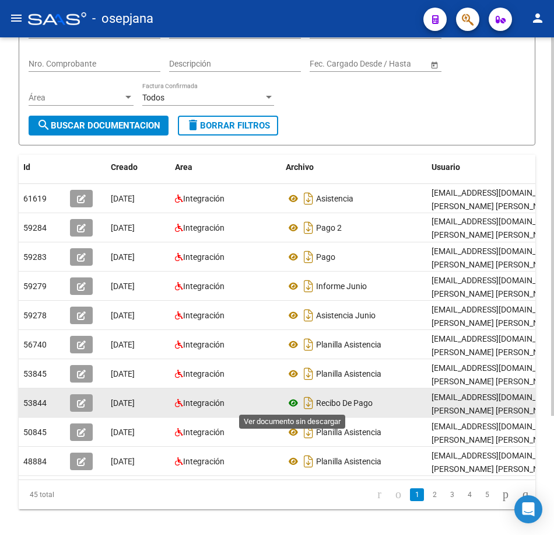
click at [290, 404] on icon at bounding box center [293, 403] width 15 height 14
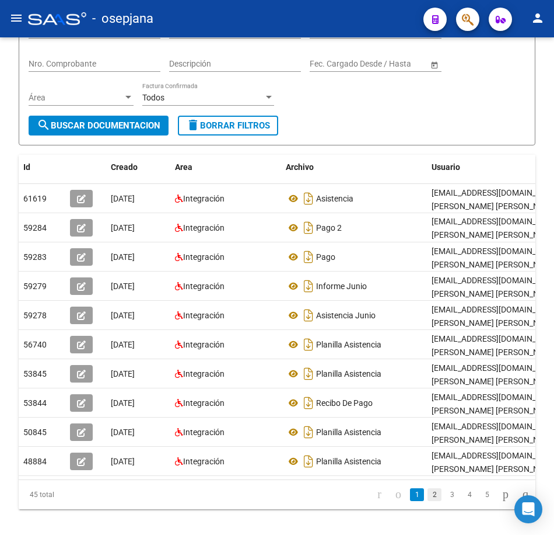
click at [428, 501] on link "2" at bounding box center [435, 494] width 14 height 13
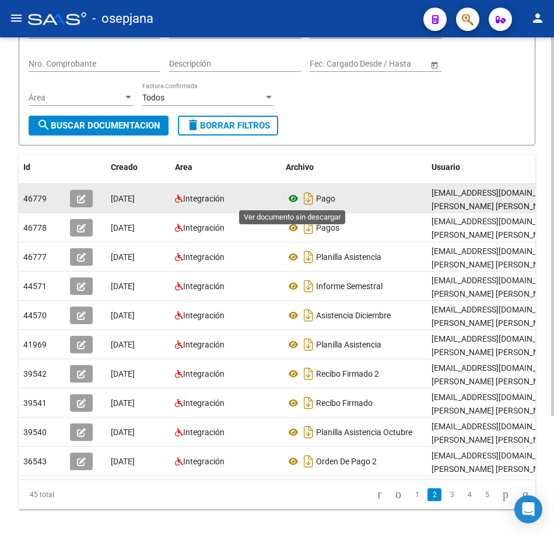
click at [292, 200] on icon at bounding box center [293, 198] width 15 height 14
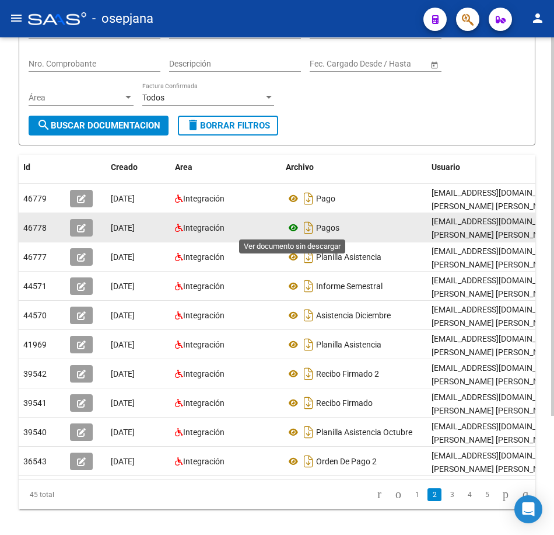
click at [296, 226] on icon at bounding box center [293, 228] width 15 height 14
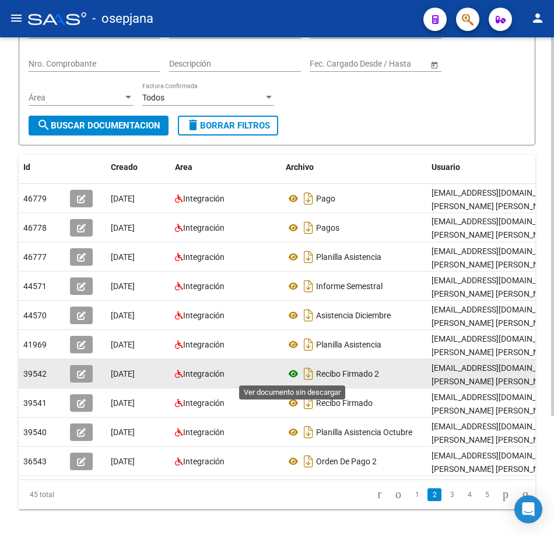
click at [294, 373] on icon at bounding box center [293, 374] width 15 height 14
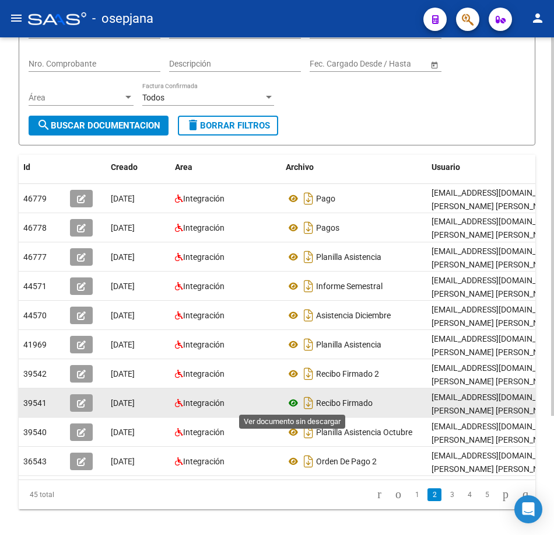
click at [293, 400] on icon at bounding box center [293, 403] width 15 height 14
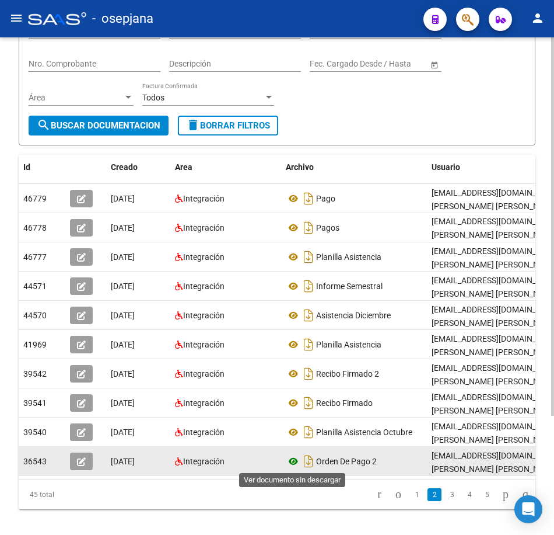
click at [289, 460] on icon at bounding box center [293, 461] width 15 height 14
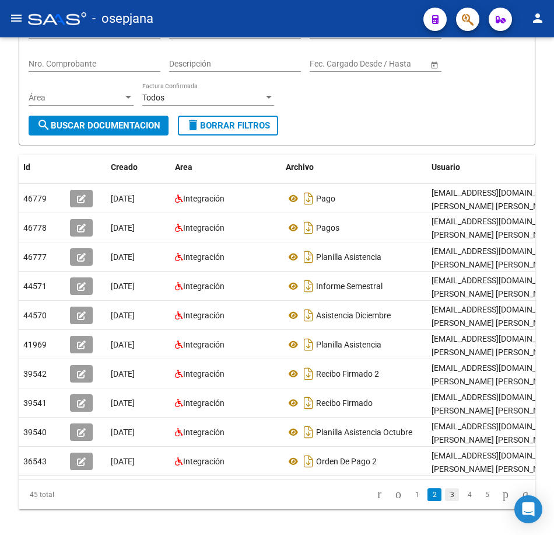
click at [445, 501] on link "3" at bounding box center [452, 494] width 14 height 13
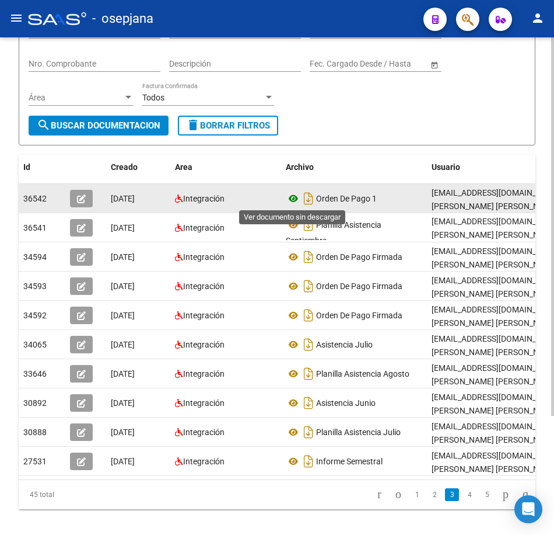
click at [293, 201] on icon at bounding box center [293, 198] width 15 height 14
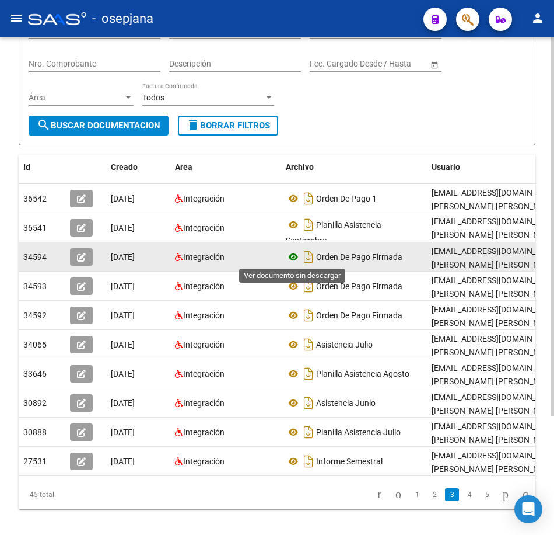
click at [295, 254] on icon at bounding box center [293, 257] width 15 height 14
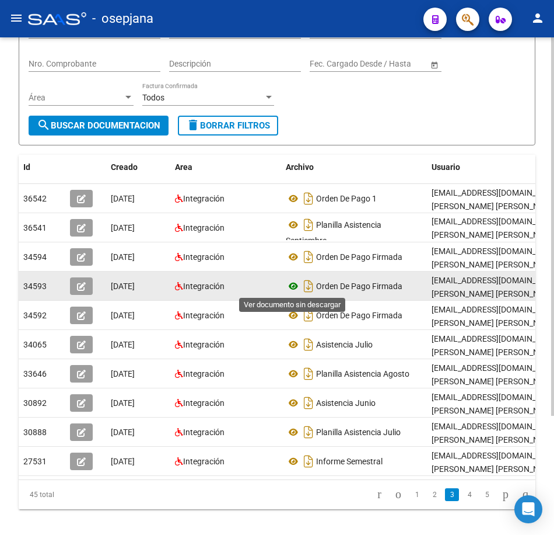
click at [297, 287] on icon at bounding box center [293, 286] width 15 height 14
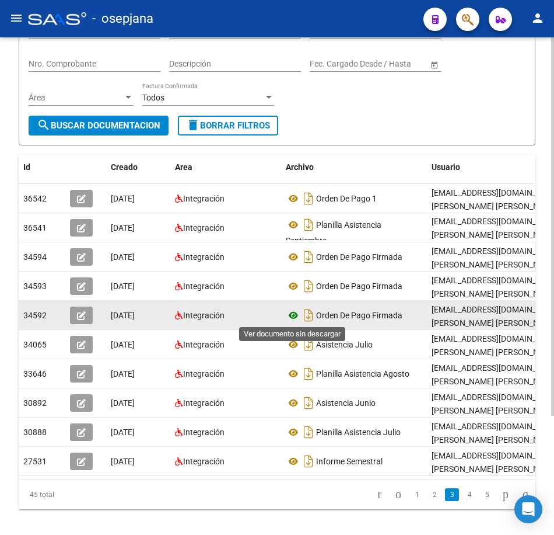
click at [295, 317] on icon at bounding box center [293, 315] width 15 height 14
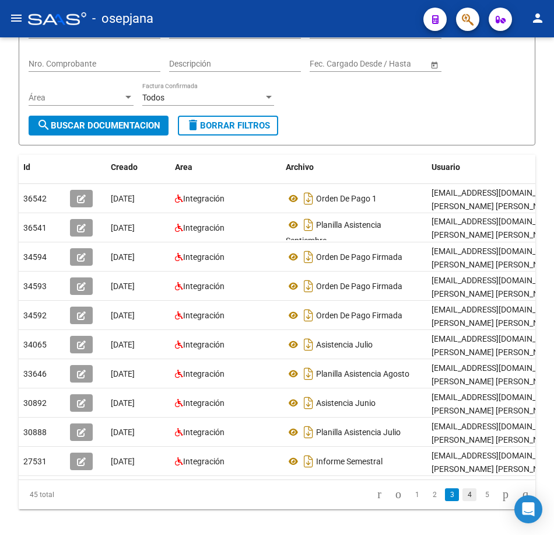
click at [463, 501] on link "4" at bounding box center [470, 494] width 14 height 13
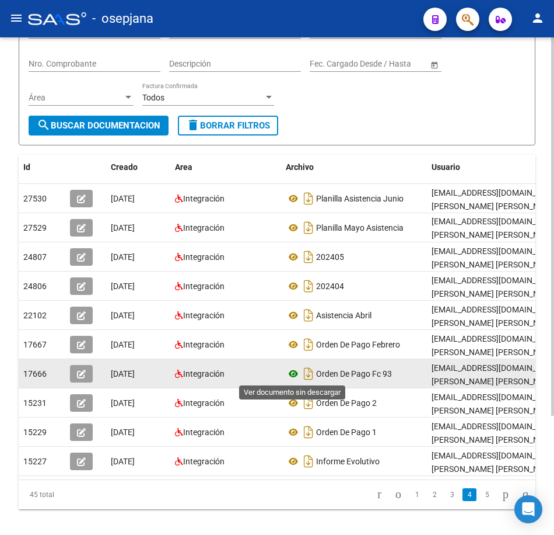
click at [293, 374] on icon at bounding box center [293, 374] width 15 height 14
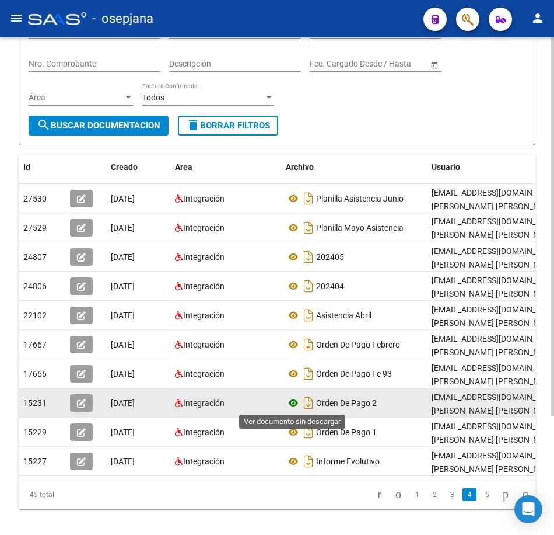
click at [289, 403] on icon at bounding box center [293, 403] width 15 height 14
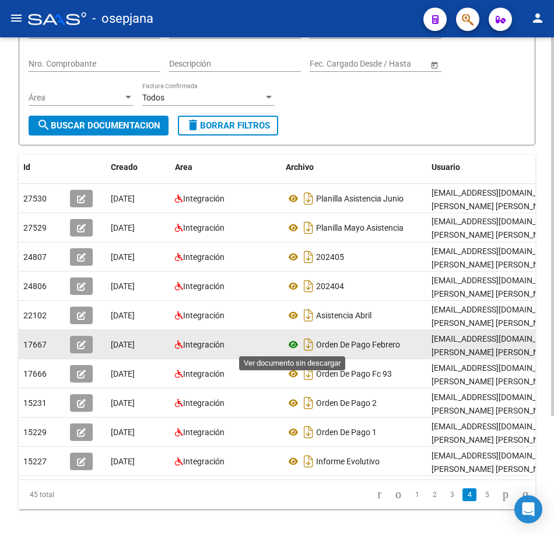
click at [288, 345] on icon at bounding box center [293, 344] width 15 height 14
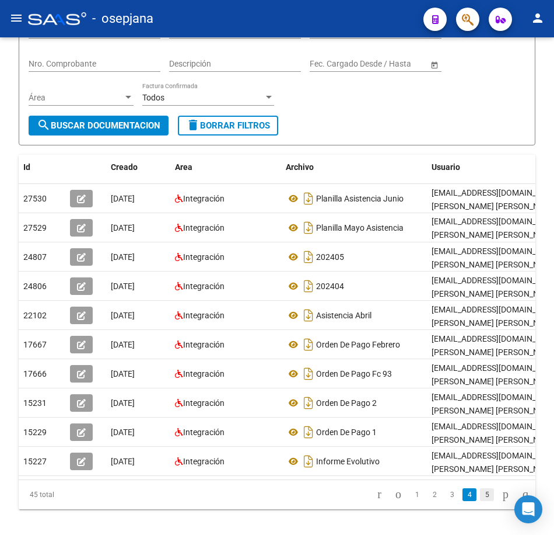
click at [480, 501] on link "5" at bounding box center [487, 494] width 14 height 13
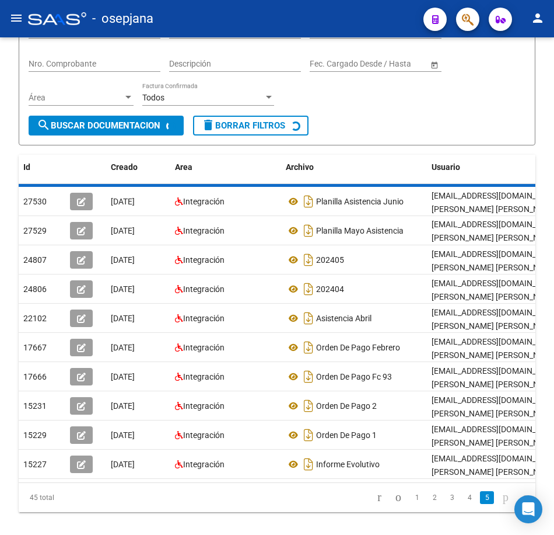
scroll to position [11, 0]
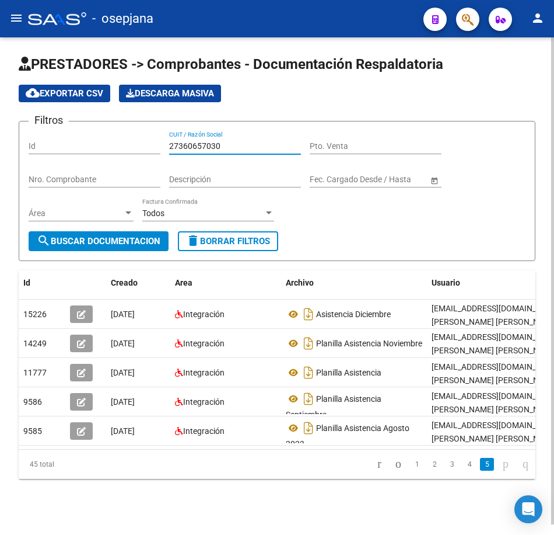
drag, startPoint x: 247, startPoint y: 138, endPoint x: 82, endPoint y: 136, distance: 165.2
click at [84, 136] on div "Filtros Id 27360657030 CUIT / Razón Social Pto. Venta Nro. Comprobante Descripc…" at bounding box center [277, 181] width 497 height 100
paste input "5746422"
click at [138, 231] on button "search Buscar Documentacion" at bounding box center [99, 241] width 140 height 20
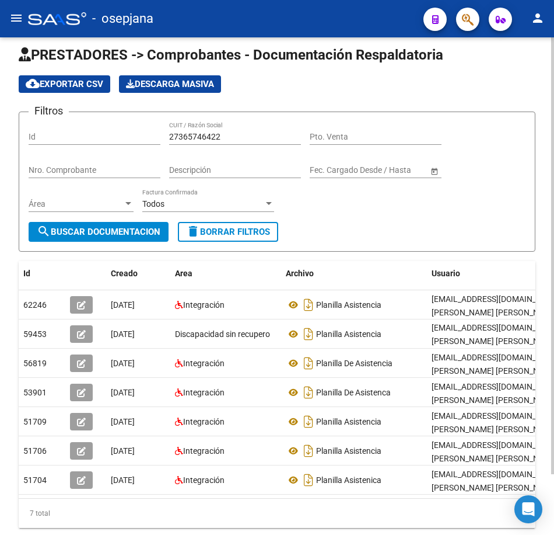
click at [433, 251] on form "Filtros Id 27365746422 CUIT / Razón Social Pto. Venta Nro. Comprobante Descripc…" at bounding box center [277, 181] width 517 height 140
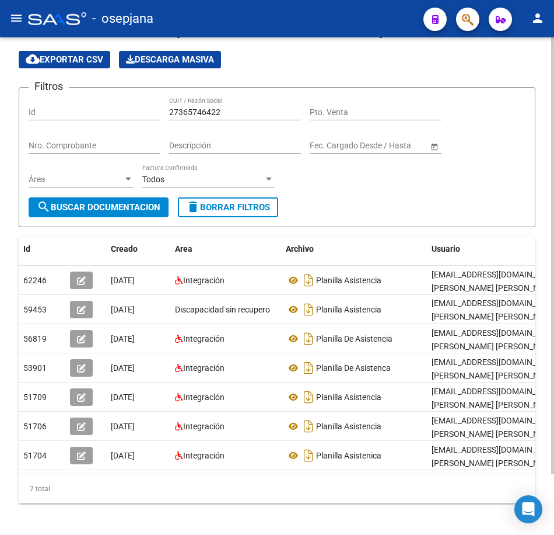
scroll to position [0, 0]
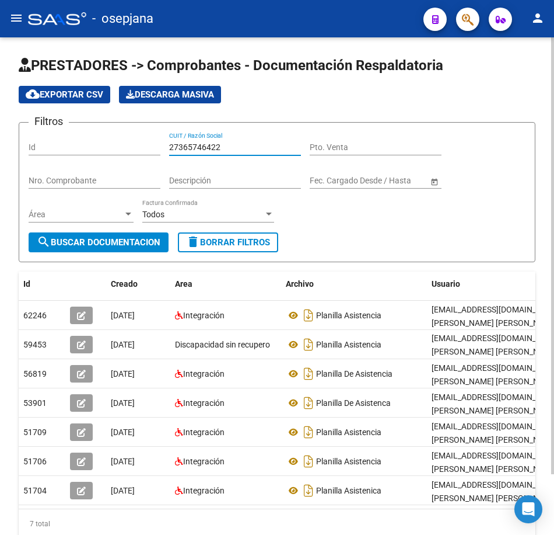
drag, startPoint x: 233, startPoint y: 144, endPoint x: 54, endPoint y: 127, distance: 180.0
click at [55, 132] on div "Filtros Id 27365746422 CUIT / Razón Social Pto. Venta Nro. Comprobante Descripc…" at bounding box center [277, 182] width 497 height 100
paste input "77562874"
click at [102, 246] on span "search Buscar Documentacion" at bounding box center [99, 242] width 124 height 11
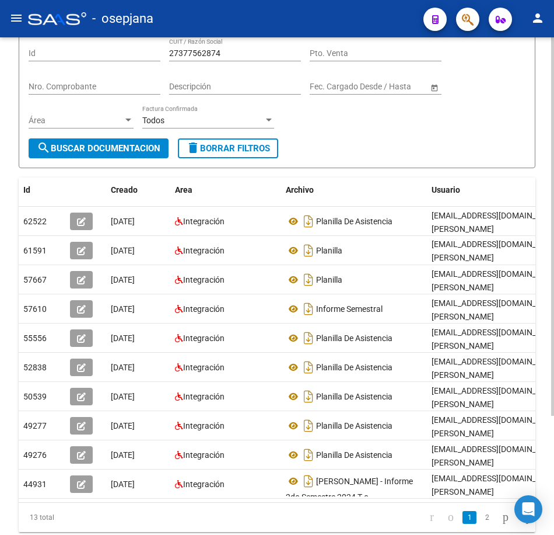
scroll to position [117, 0]
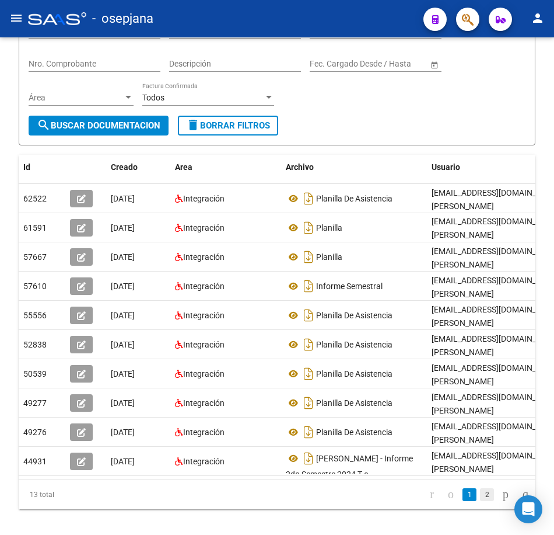
click at [480, 501] on link "2" at bounding box center [487, 494] width 14 height 13
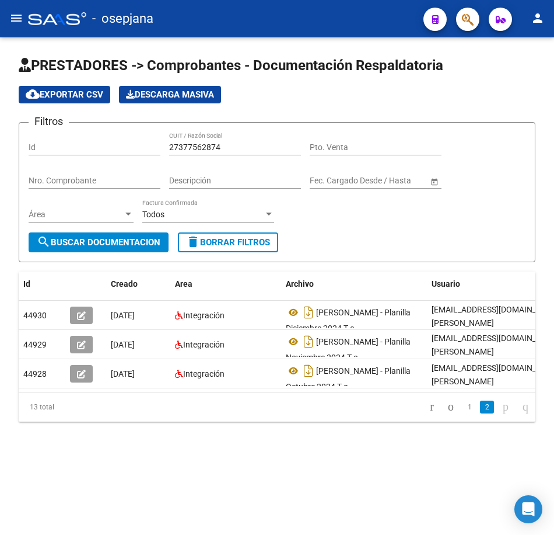
scroll to position [0, 0]
drag, startPoint x: 244, startPoint y: 145, endPoint x: 78, endPoint y: 149, distance: 166.4
click at [79, 149] on div "Filtros Id 27377562874 CUIT / Razón Social Pto. Venta Nro. Comprobante Descripc…" at bounding box center [277, 182] width 497 height 100
paste input "9397021"
type input "27379397021"
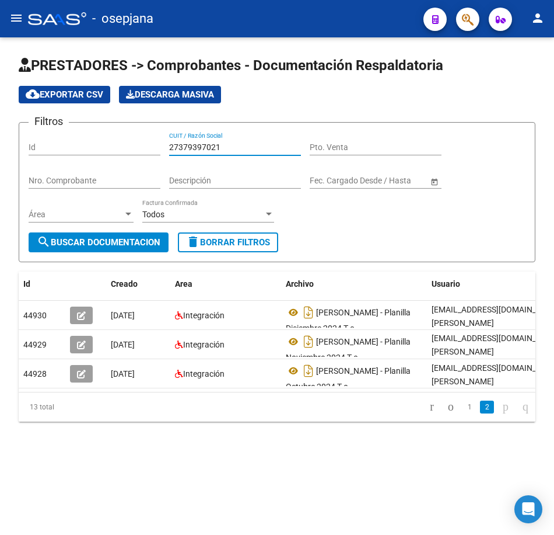
click at [112, 245] on span "search Buscar Documentacion" at bounding box center [99, 242] width 124 height 11
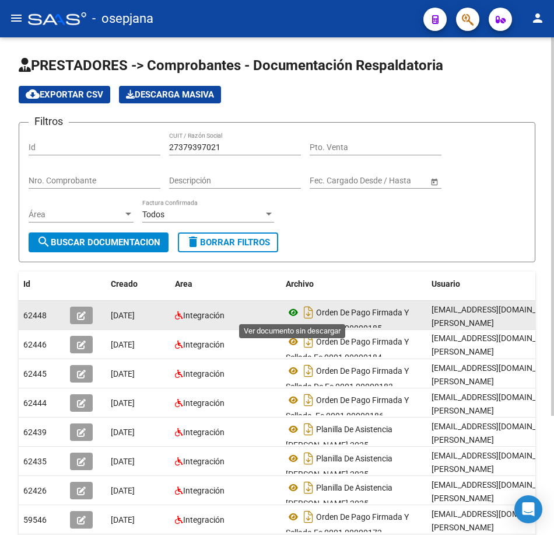
click at [290, 310] on icon at bounding box center [293, 312] width 15 height 14
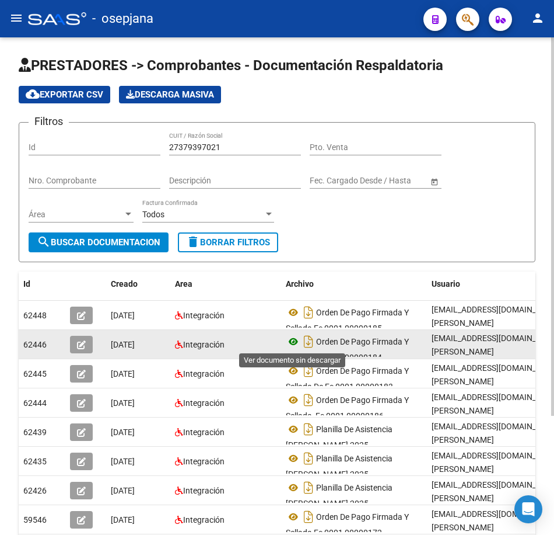
click at [295, 346] on icon at bounding box center [293, 341] width 15 height 14
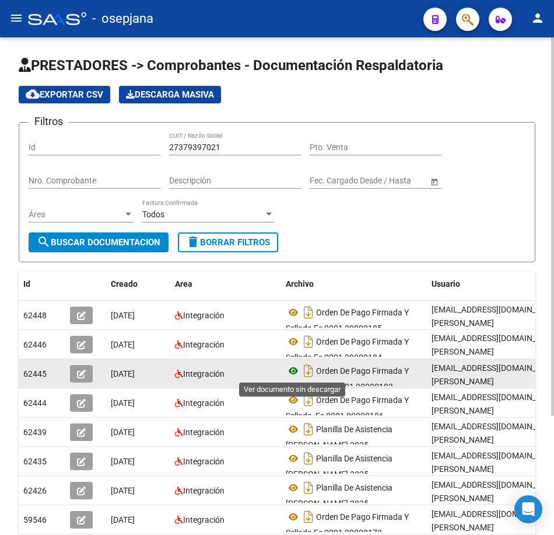
click at [294, 369] on icon at bounding box center [293, 371] width 15 height 14
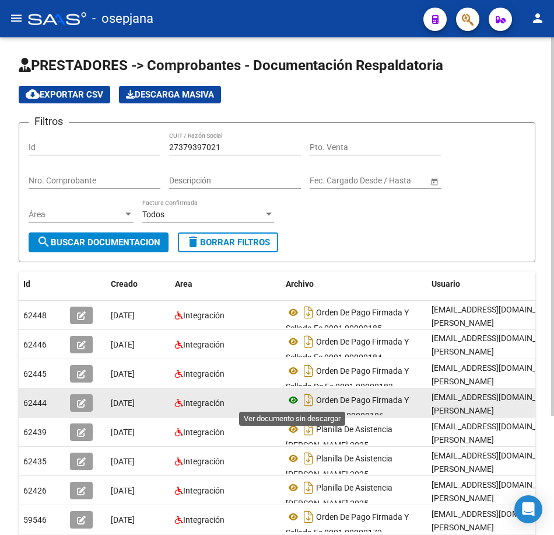
click at [291, 399] on icon at bounding box center [293, 400] width 15 height 14
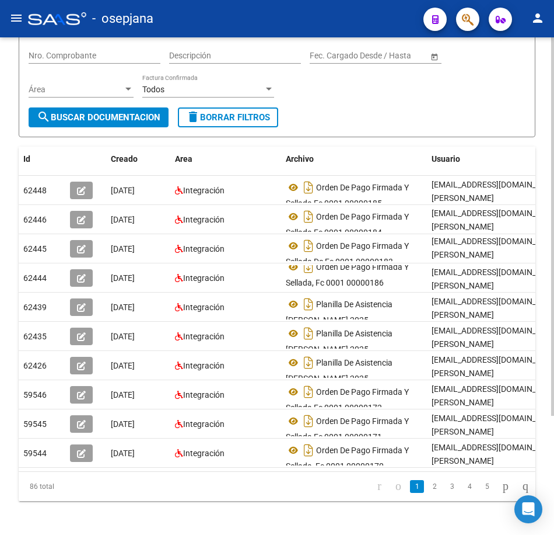
scroll to position [137, 0]
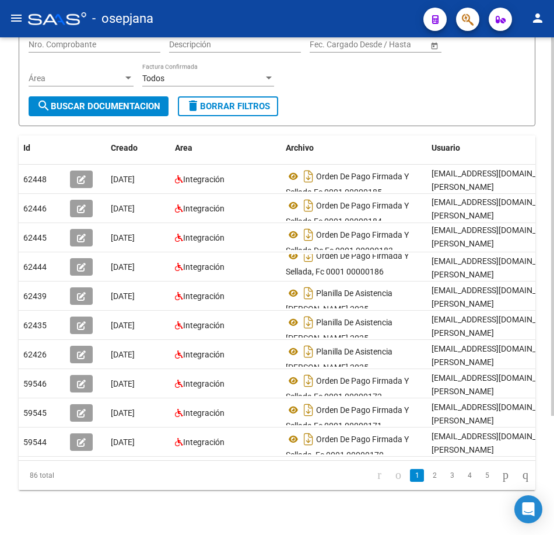
click at [551, 481] on div "PRESTADORES -> Comprobantes - Documentación Respaldatoria cloud_download Export…" at bounding box center [278, 223] width 557 height 644
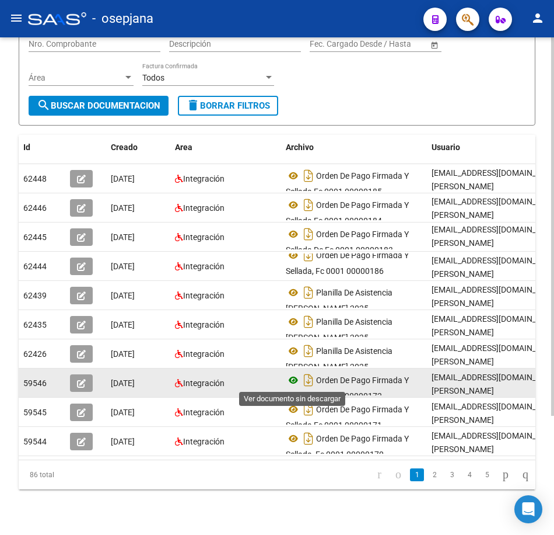
click at [292, 377] on icon at bounding box center [293, 380] width 15 height 14
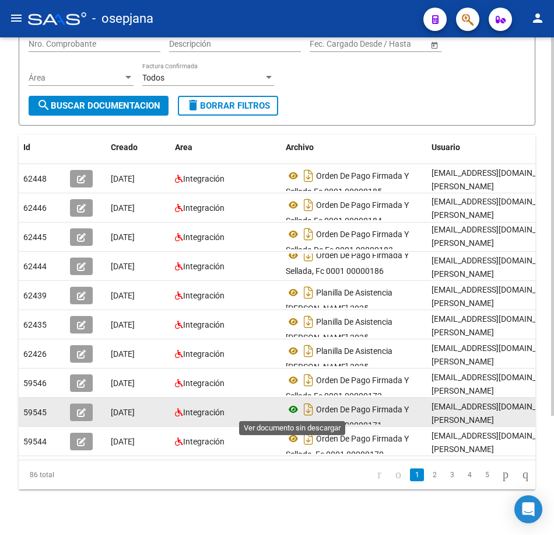
click at [289, 410] on icon at bounding box center [293, 409] width 15 height 14
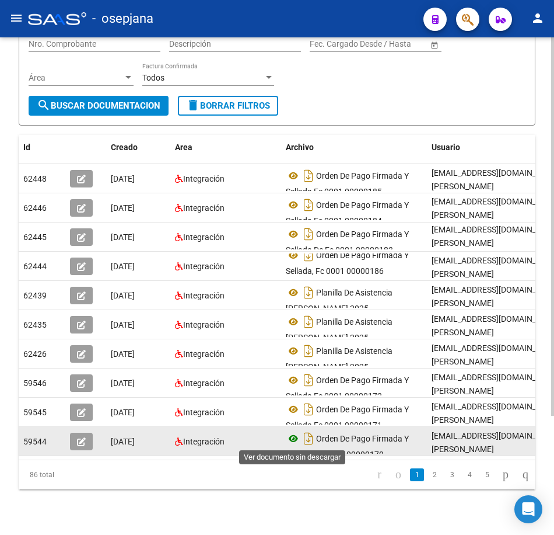
click at [296, 440] on icon at bounding box center [293, 438] width 15 height 14
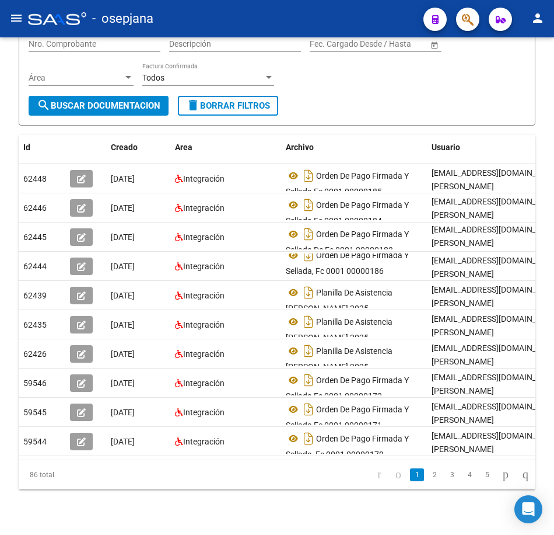
click at [428, 481] on link "2" at bounding box center [435, 474] width 14 height 13
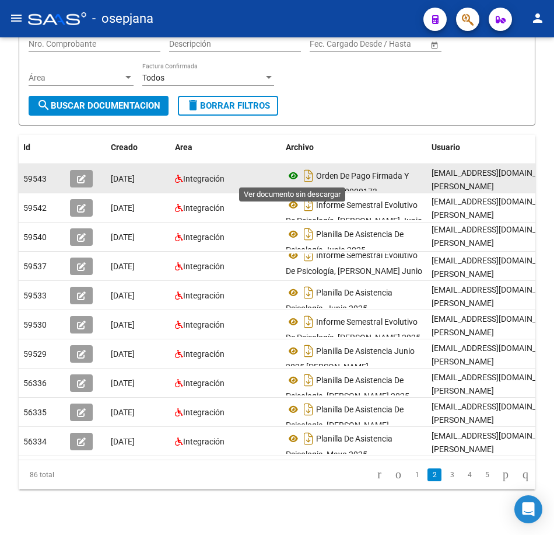
click at [295, 175] on icon at bounding box center [293, 176] width 15 height 14
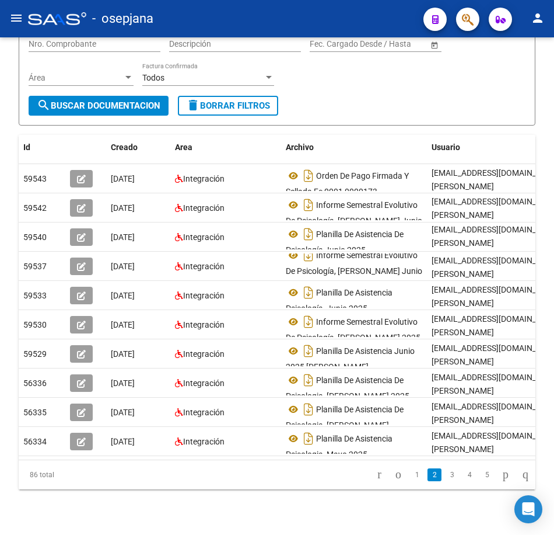
click at [445, 481] on link "3" at bounding box center [452, 474] width 14 height 13
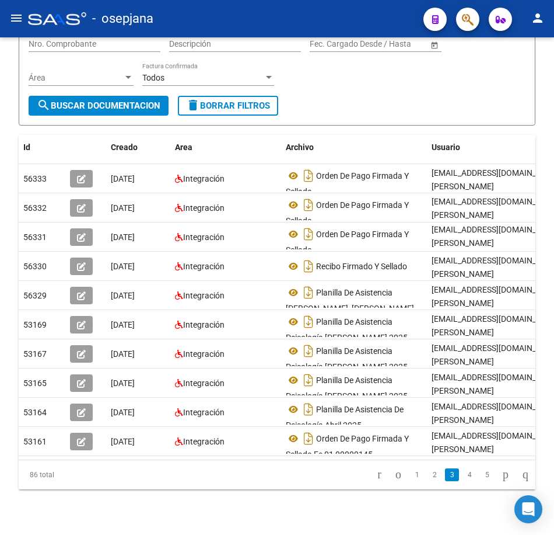
scroll to position [0, 0]
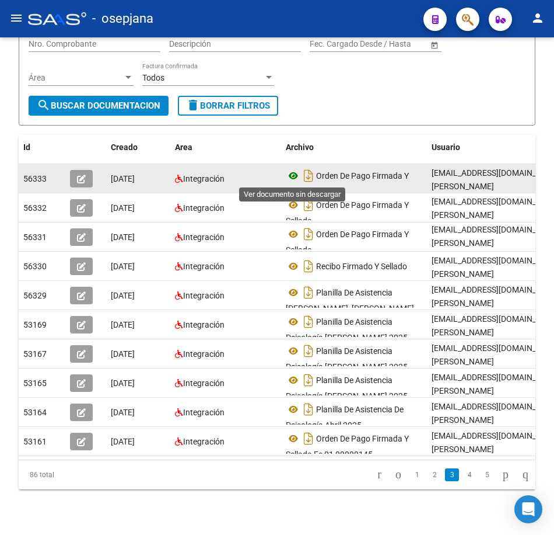
click at [293, 174] on icon at bounding box center [293, 176] width 15 height 14
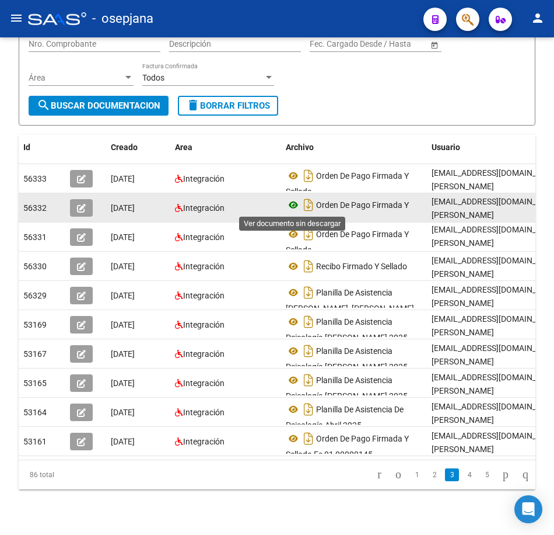
click at [289, 205] on icon at bounding box center [293, 205] width 15 height 14
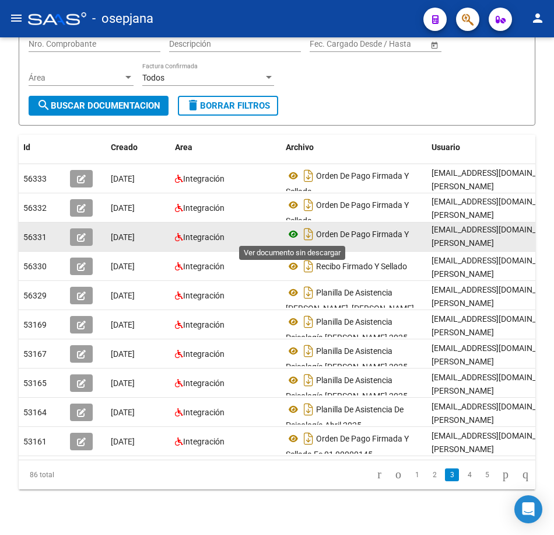
click at [296, 236] on icon at bounding box center [293, 234] width 15 height 14
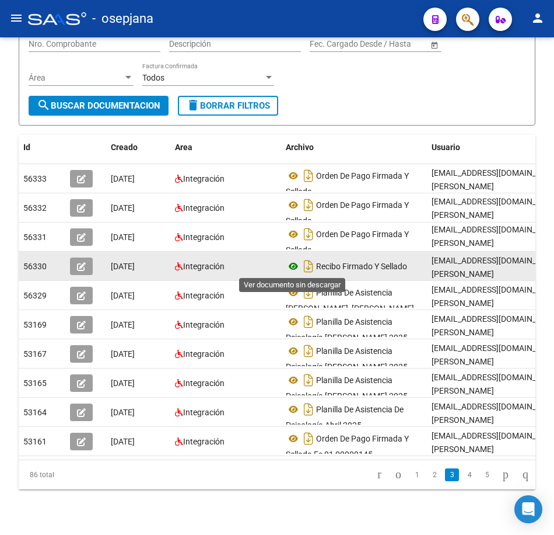
click at [296, 262] on icon at bounding box center [293, 266] width 15 height 14
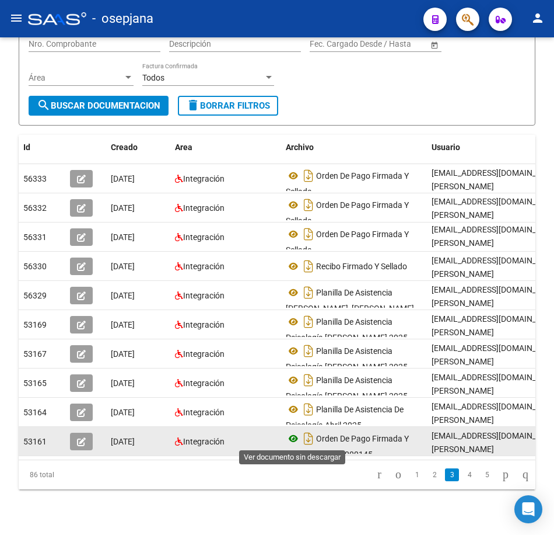
click at [292, 438] on icon at bounding box center [293, 438] width 15 height 14
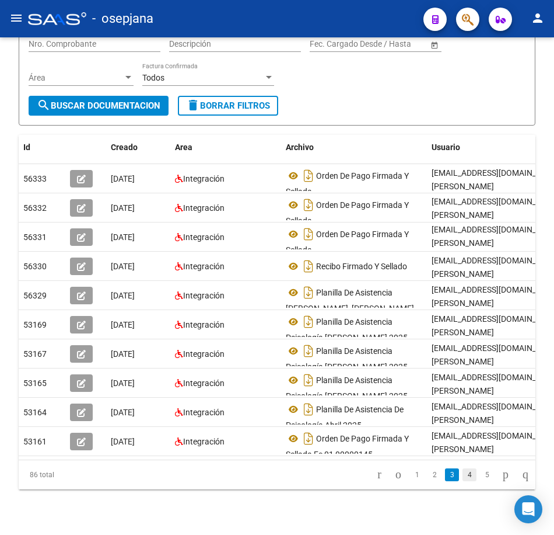
click at [463, 481] on link "4" at bounding box center [470, 474] width 14 height 13
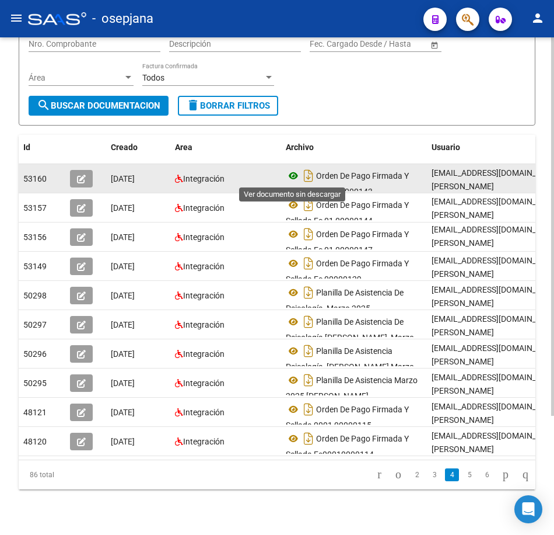
click at [291, 176] on icon at bounding box center [293, 176] width 15 height 14
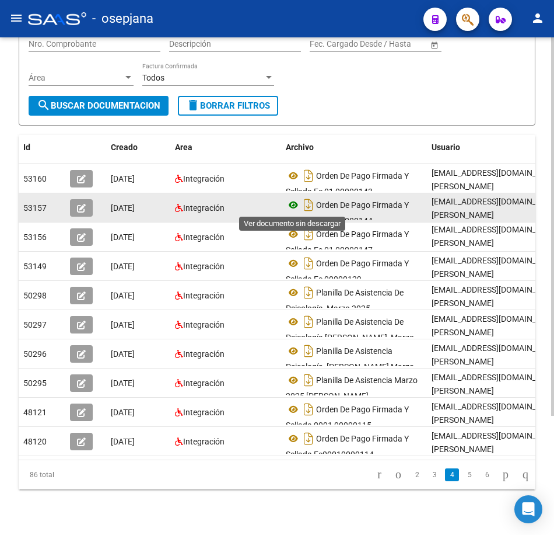
click at [294, 208] on icon at bounding box center [293, 205] width 15 height 14
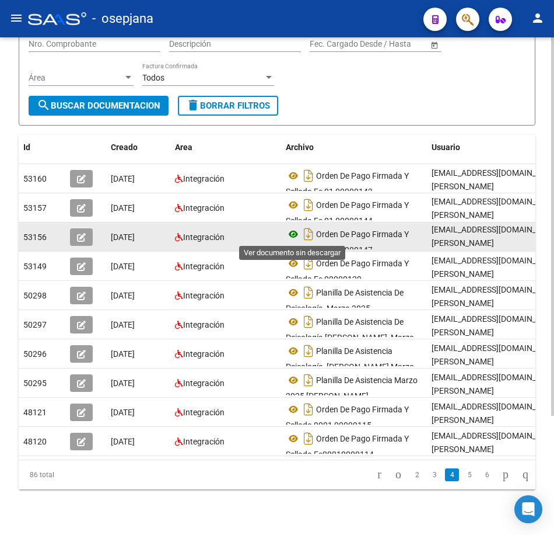
click at [290, 235] on icon at bounding box center [293, 234] width 15 height 14
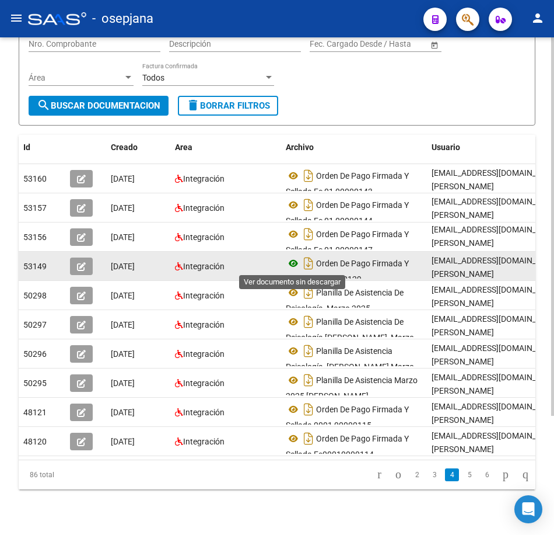
click at [295, 259] on icon at bounding box center [293, 263] width 15 height 14
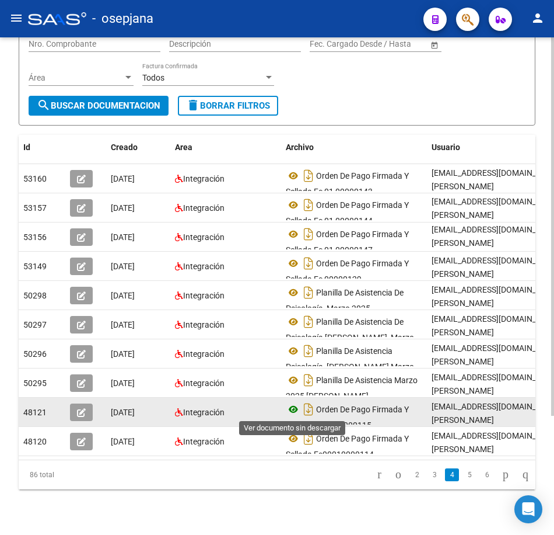
click at [294, 409] on icon at bounding box center [293, 409] width 15 height 14
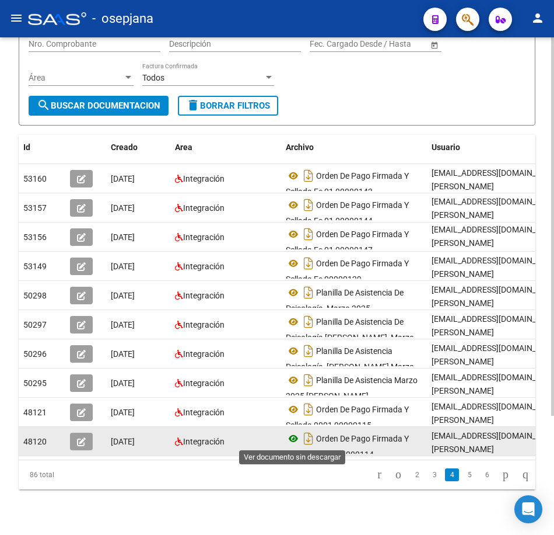
click at [290, 439] on icon at bounding box center [293, 438] width 15 height 14
